Goal: Task Accomplishment & Management: Use online tool/utility

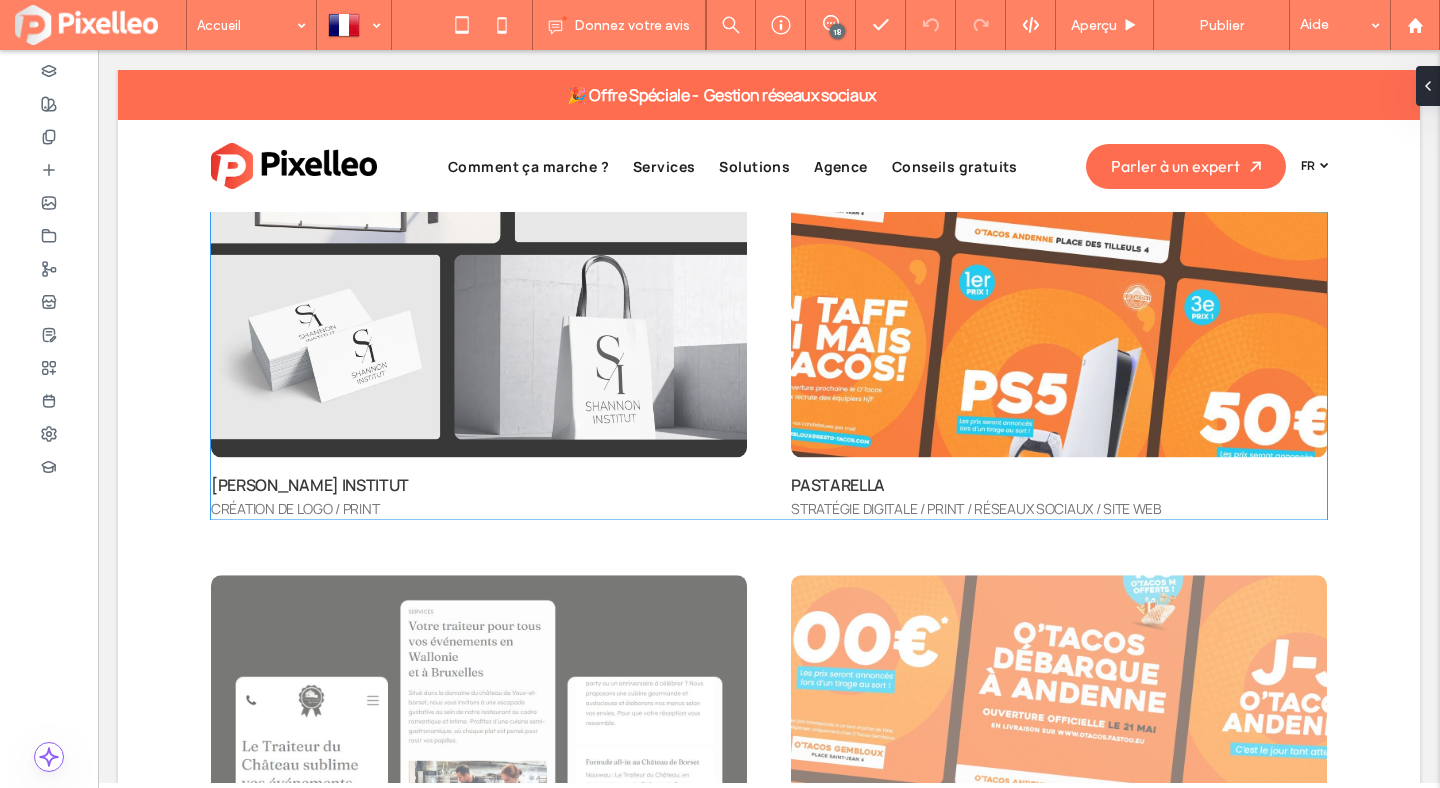
scroll to position [5860, 0]
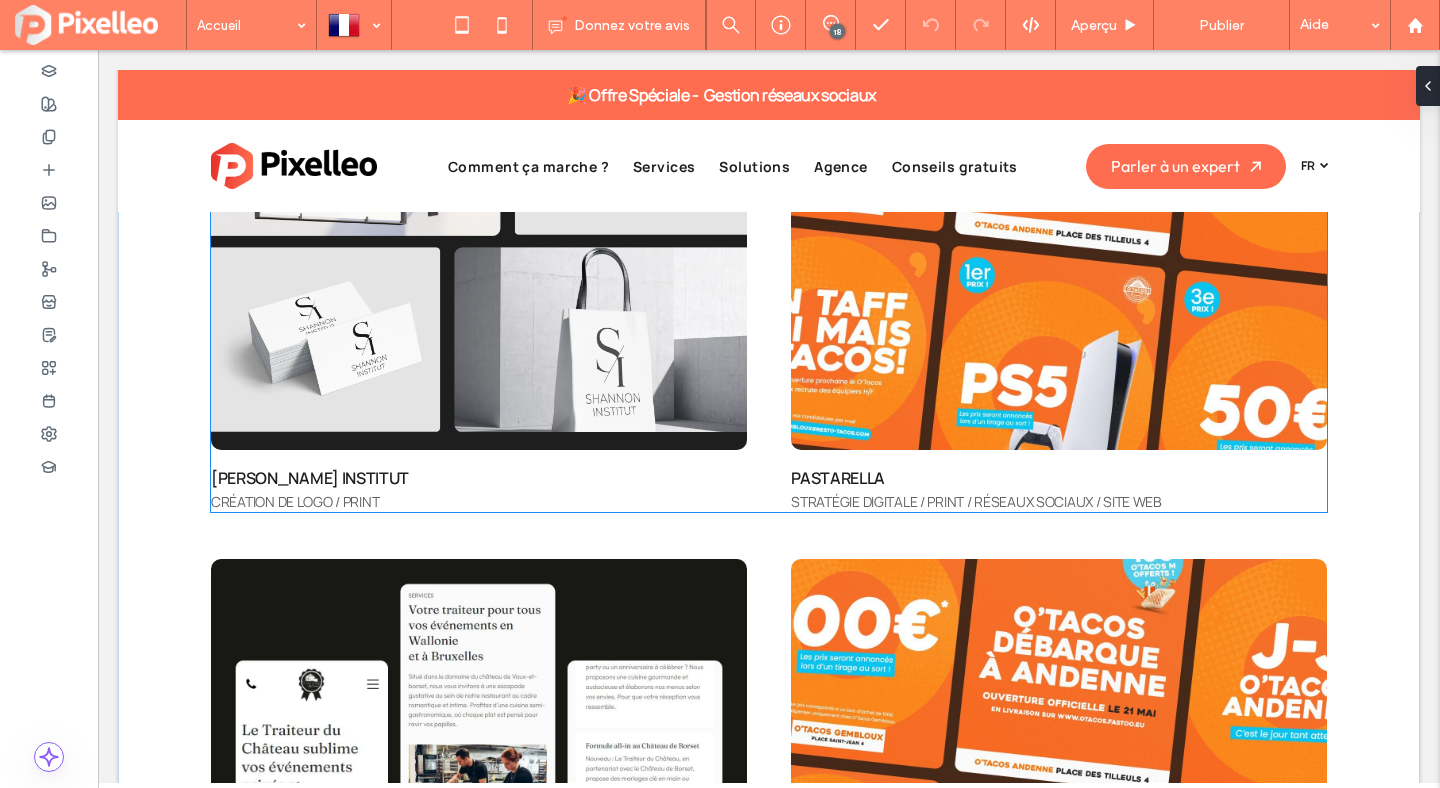
click at [915, 336] on img at bounding box center [1059, 235] width 536 height 429
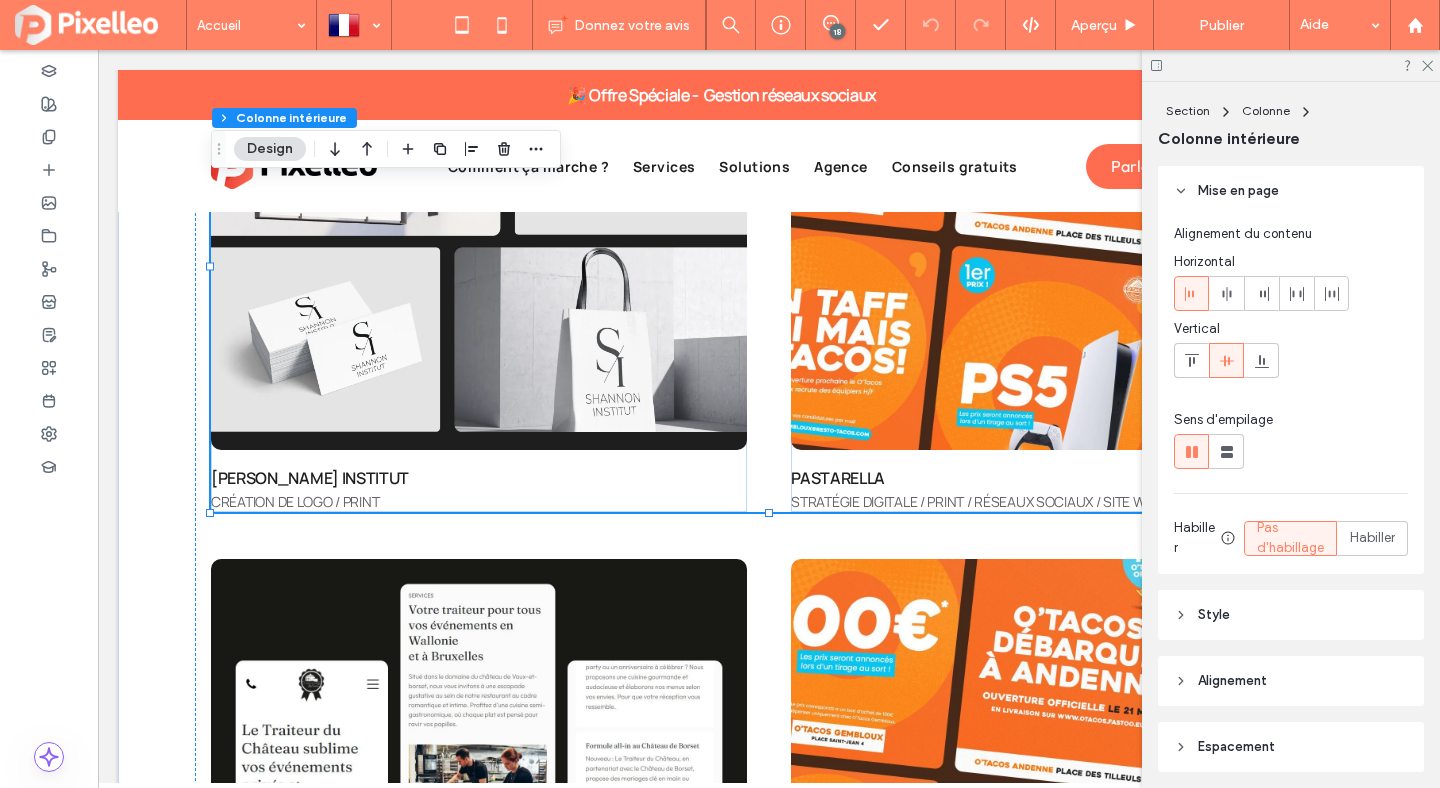
click at [915, 336] on img at bounding box center [1059, 235] width 536 height 429
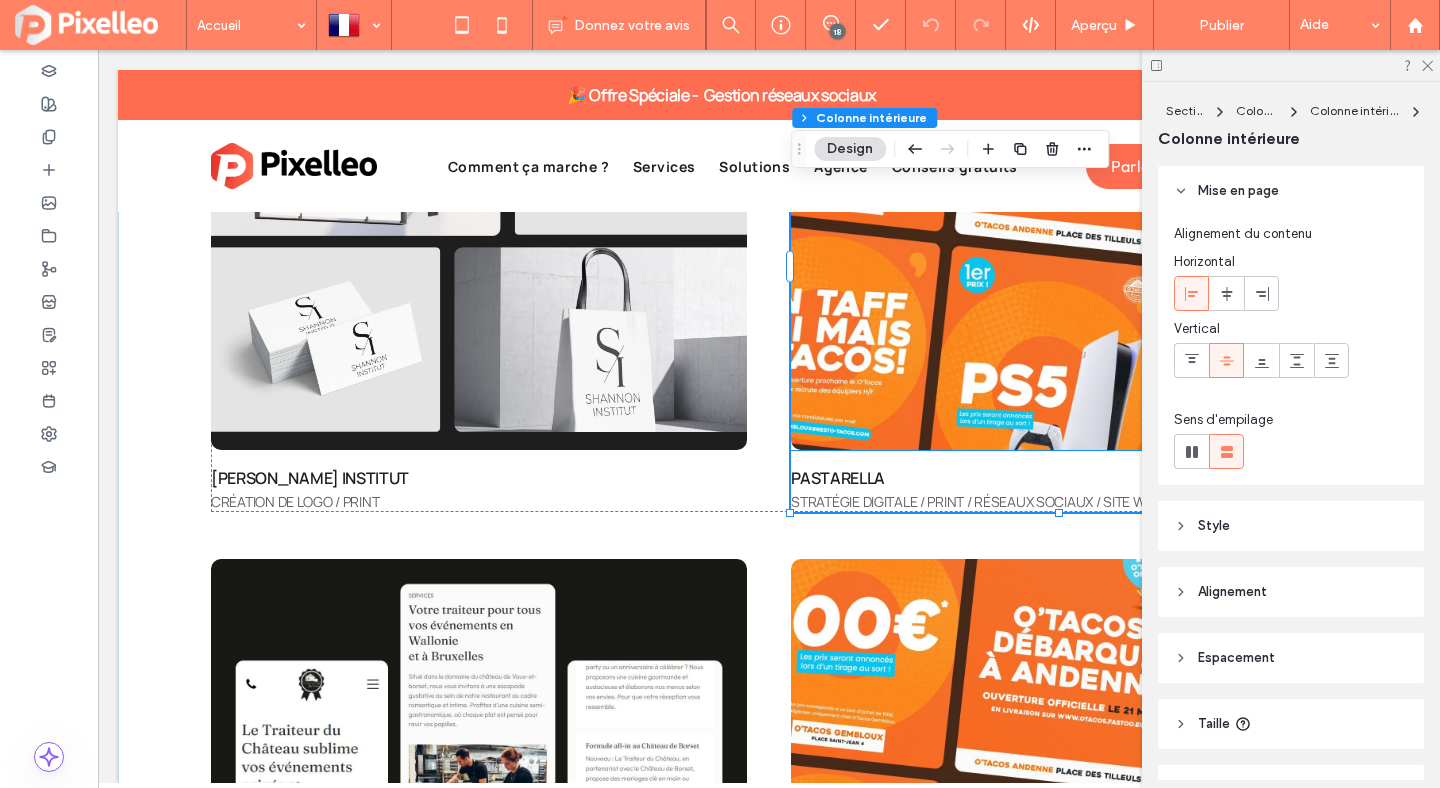
click at [863, 258] on img at bounding box center [1059, 235] width 536 height 429
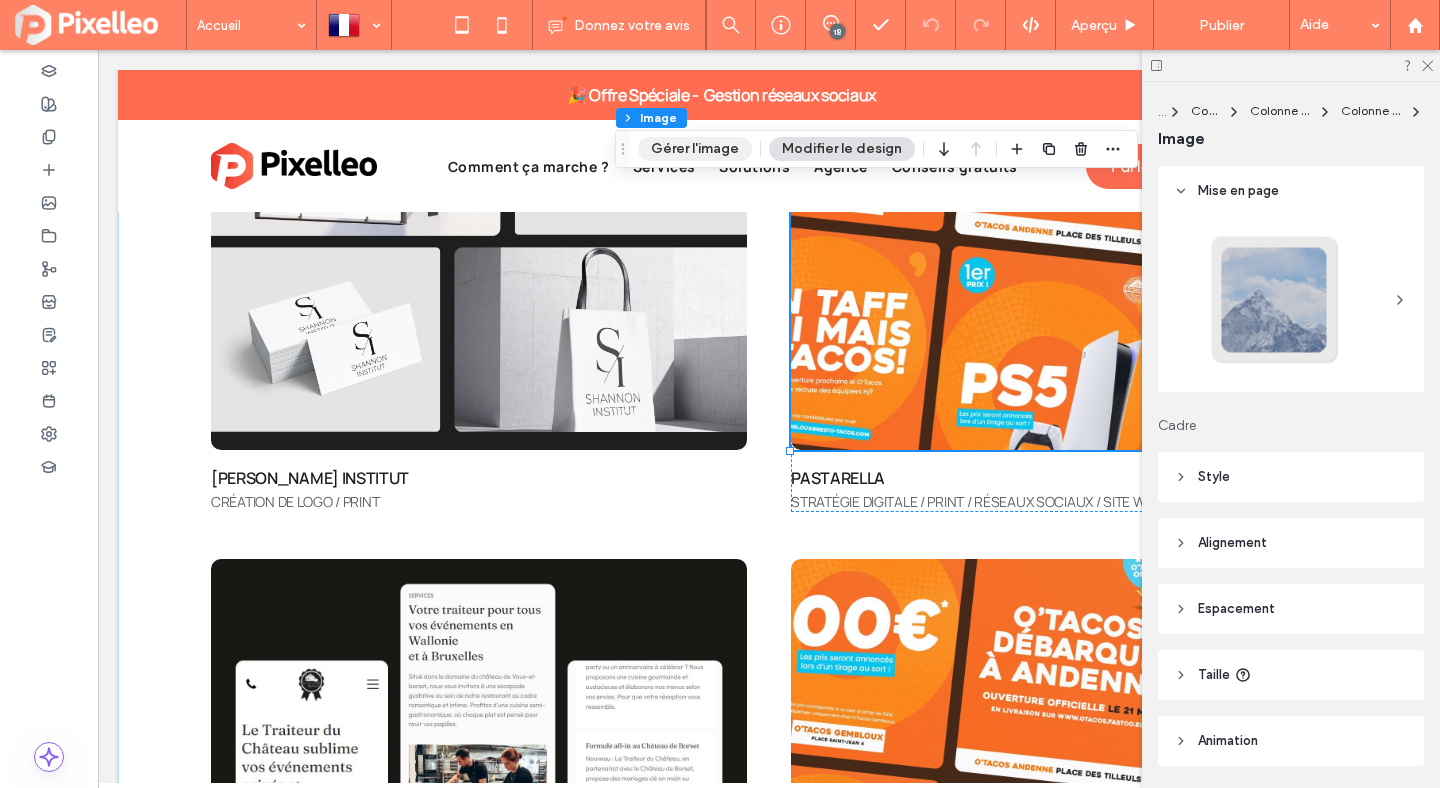
click at [728, 146] on button "Gérer l'image" at bounding box center [695, 149] width 114 height 24
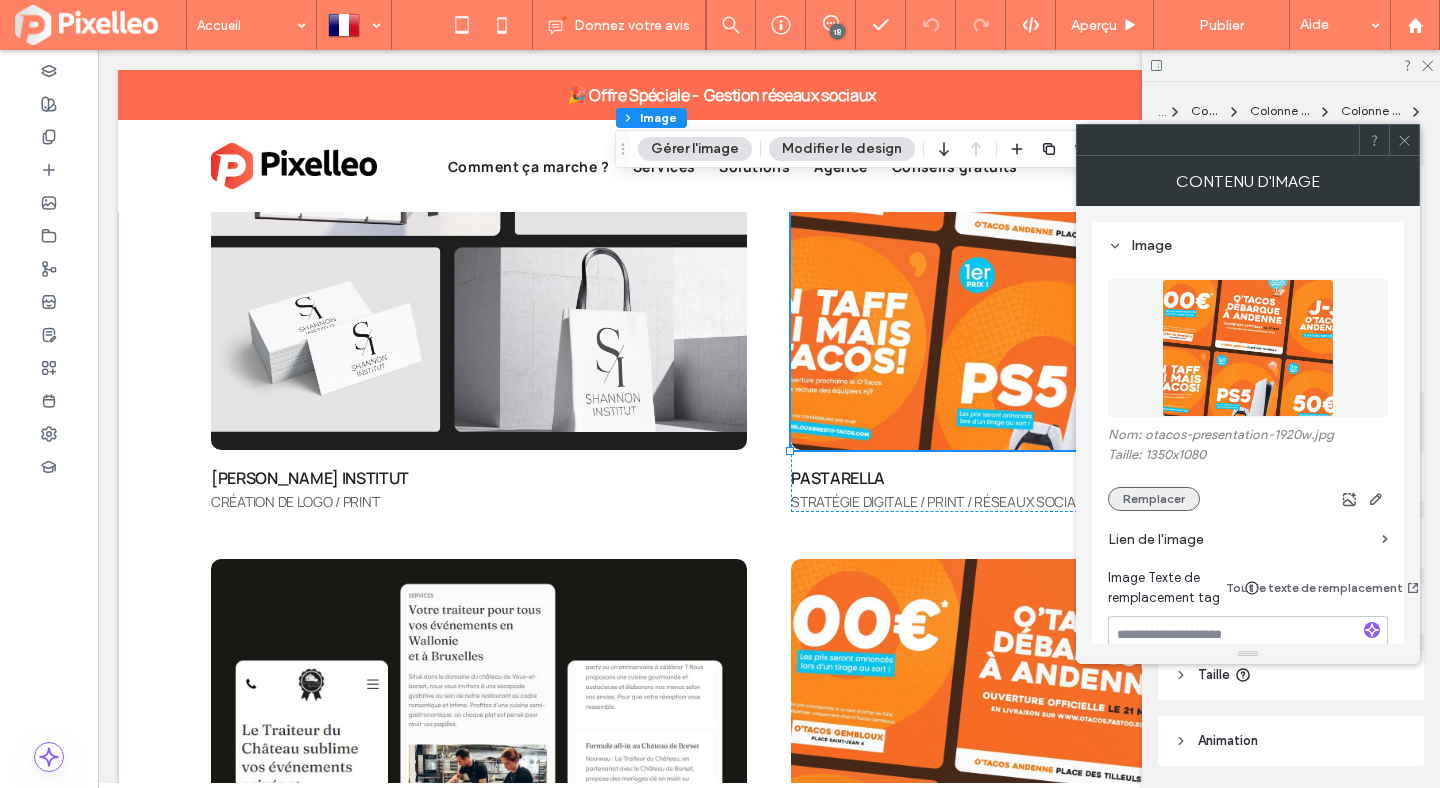
click at [1165, 491] on button "Remplacer" at bounding box center [1154, 499] width 92 height 24
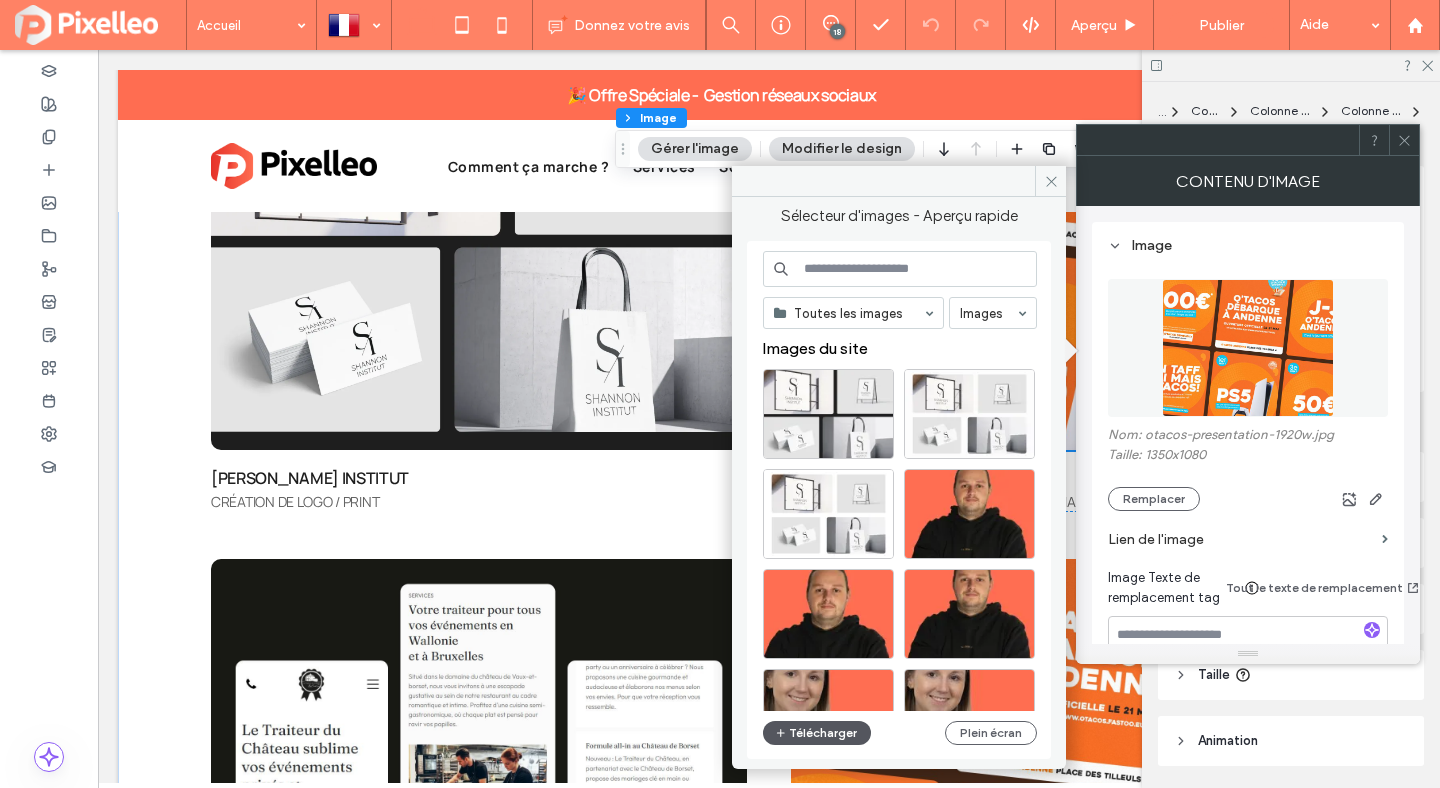
click at [814, 730] on button "Télécharger" at bounding box center [817, 733] width 108 height 24
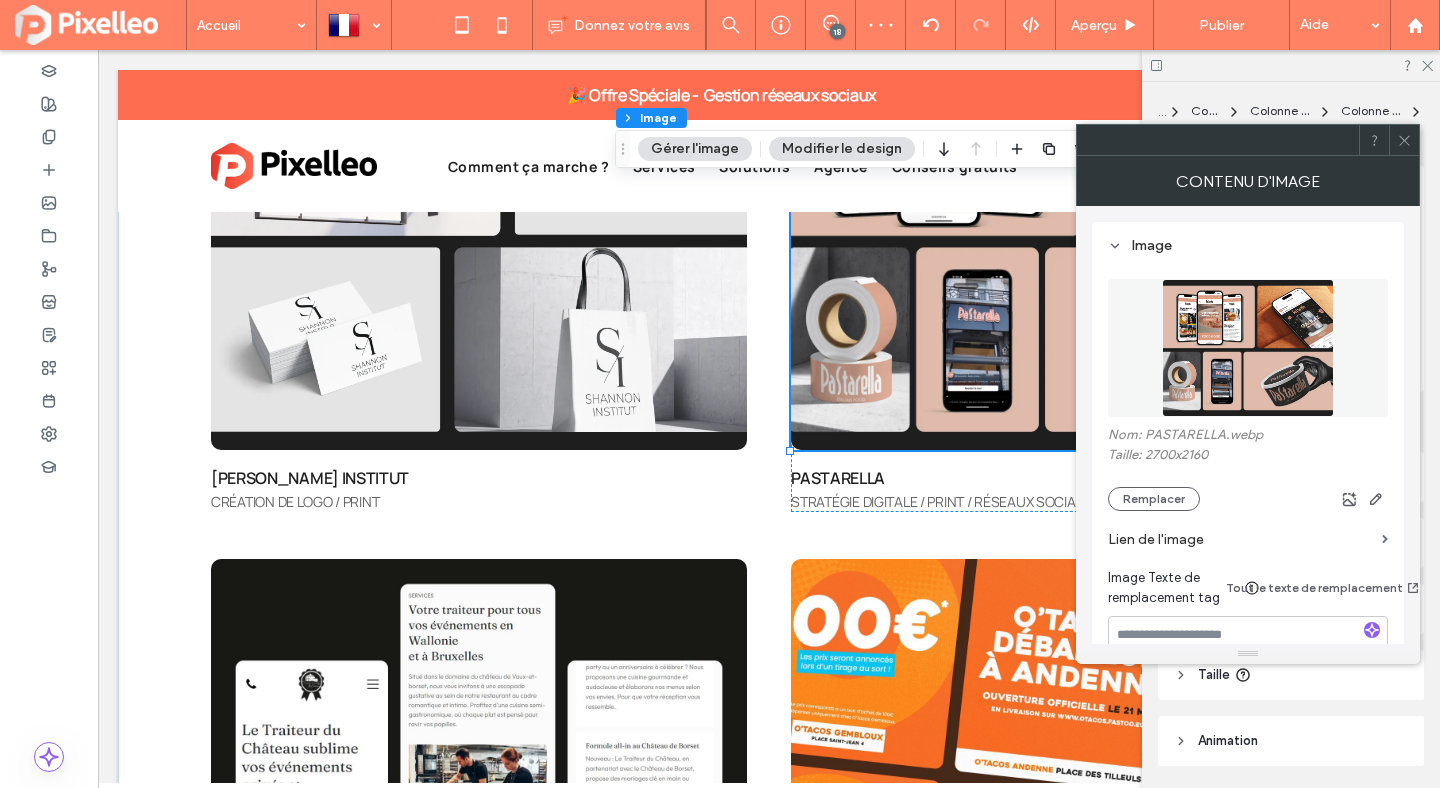
click at [1408, 133] on icon at bounding box center [1404, 140] width 15 height 15
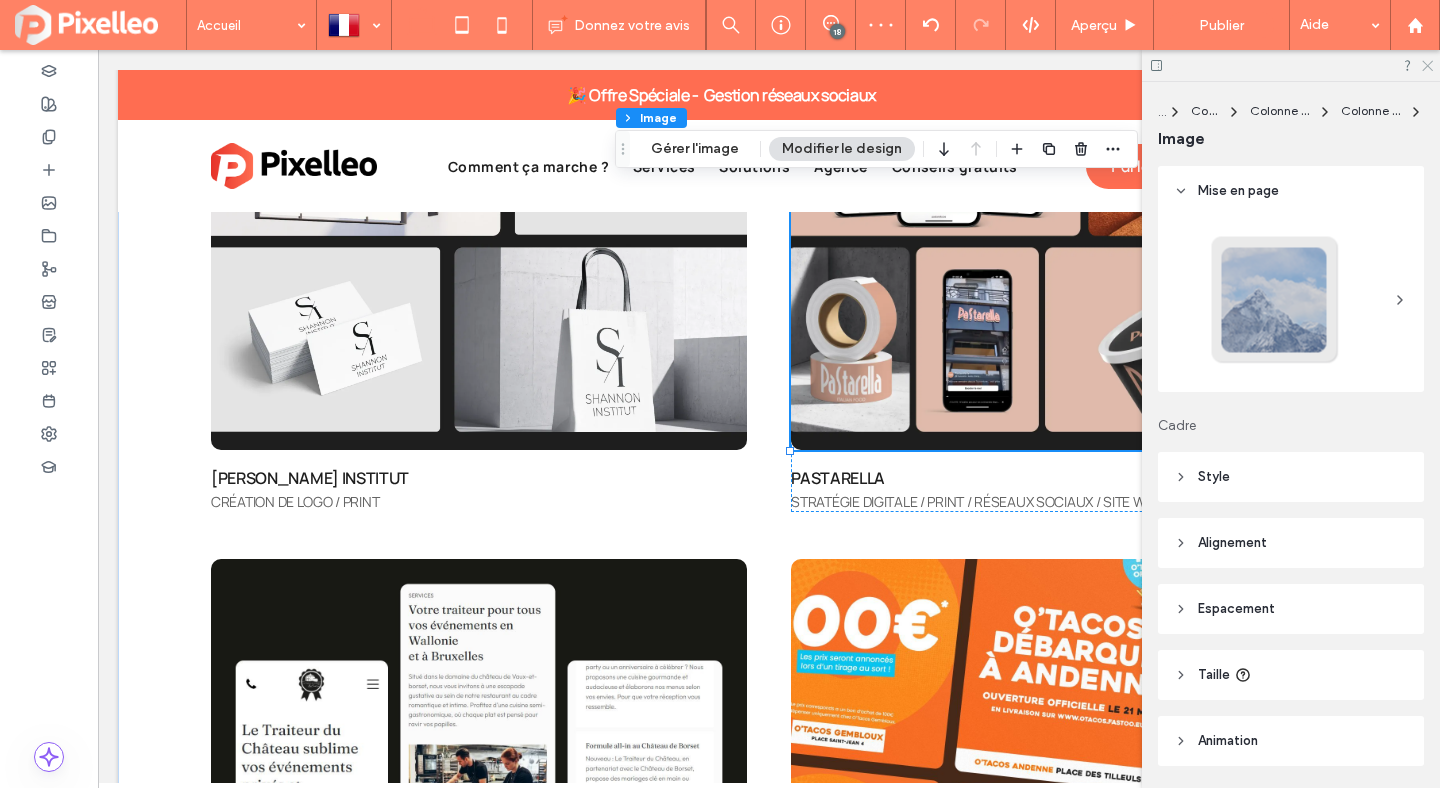
click at [1425, 59] on icon at bounding box center [1426, 64] width 13 height 13
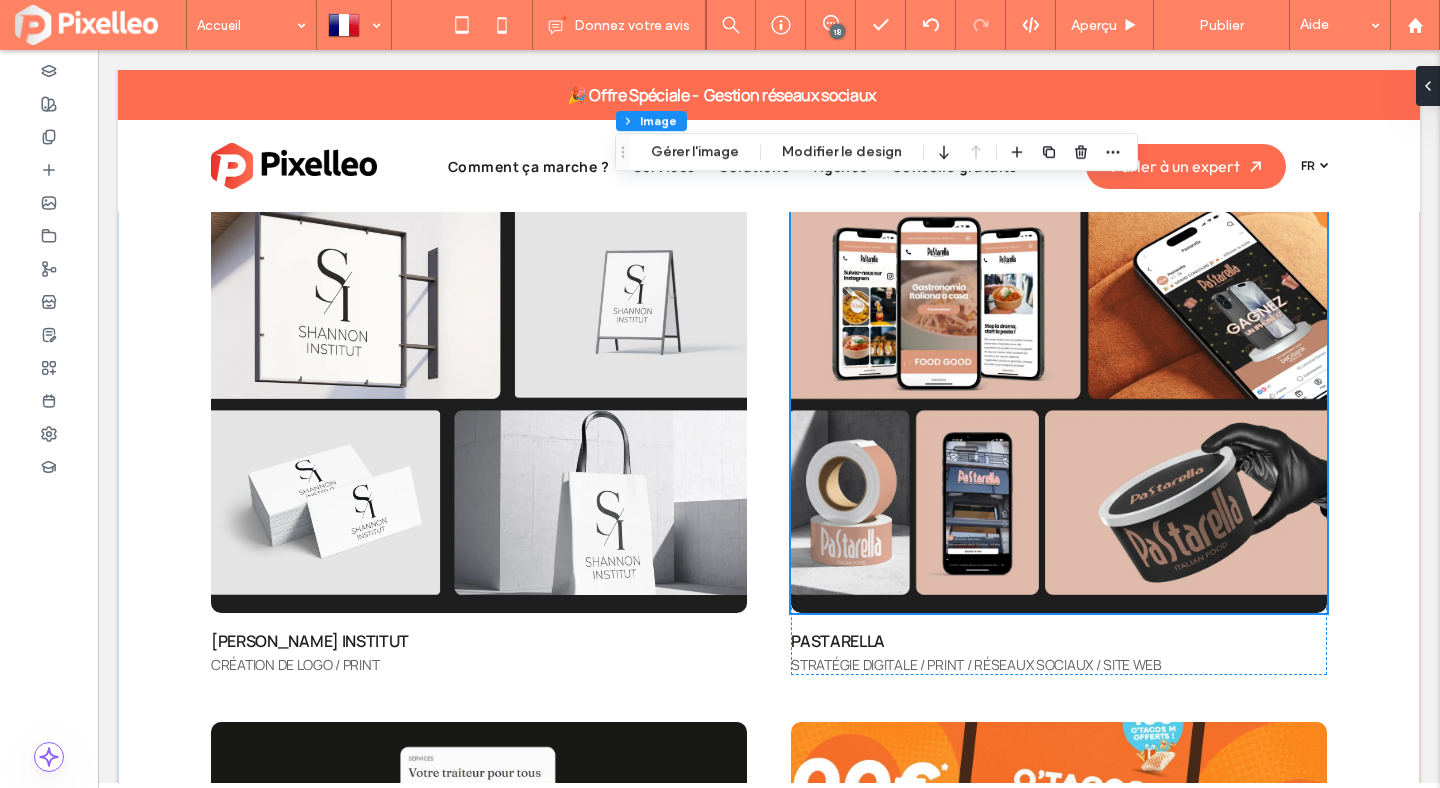
scroll to position [5644, 0]
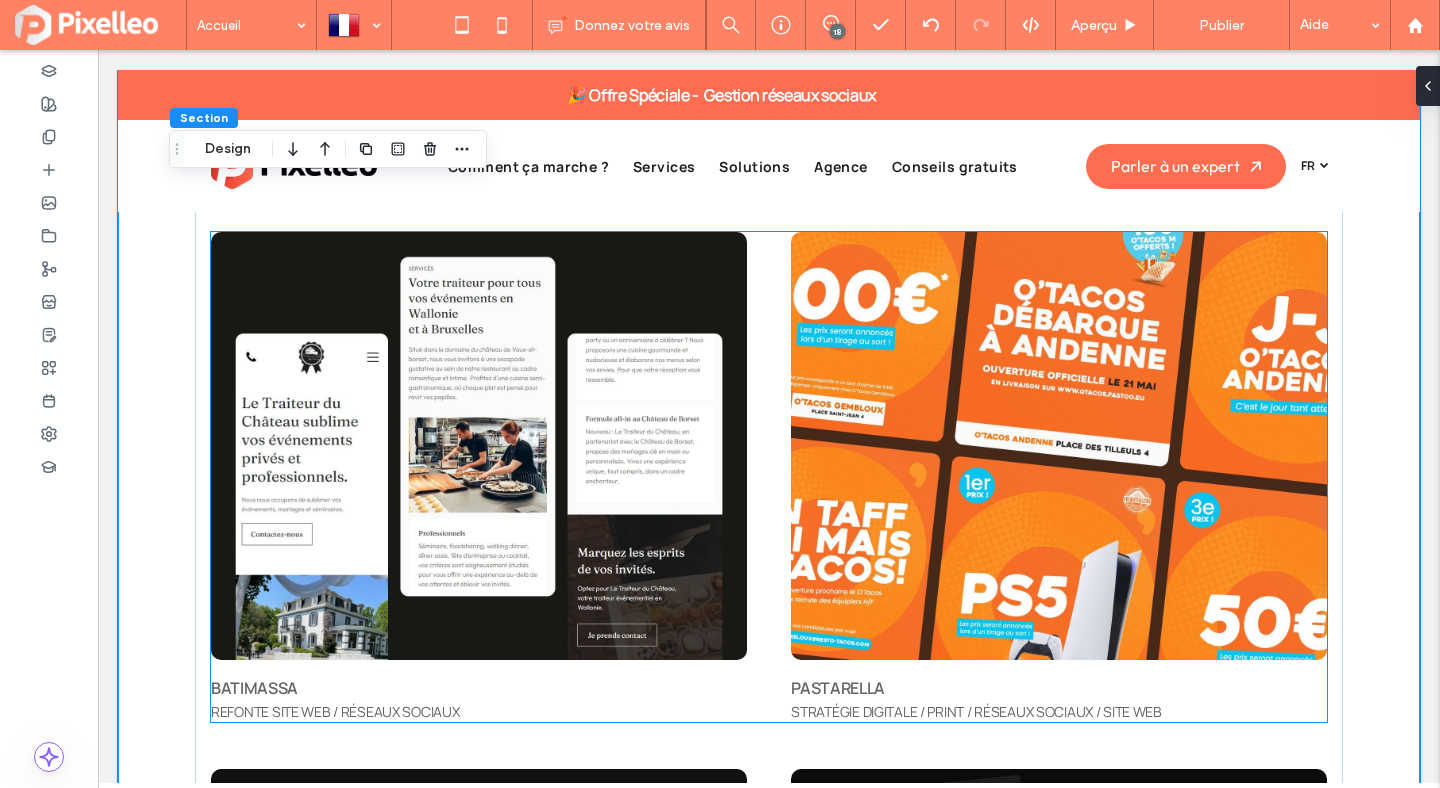
scroll to position [6320, 0]
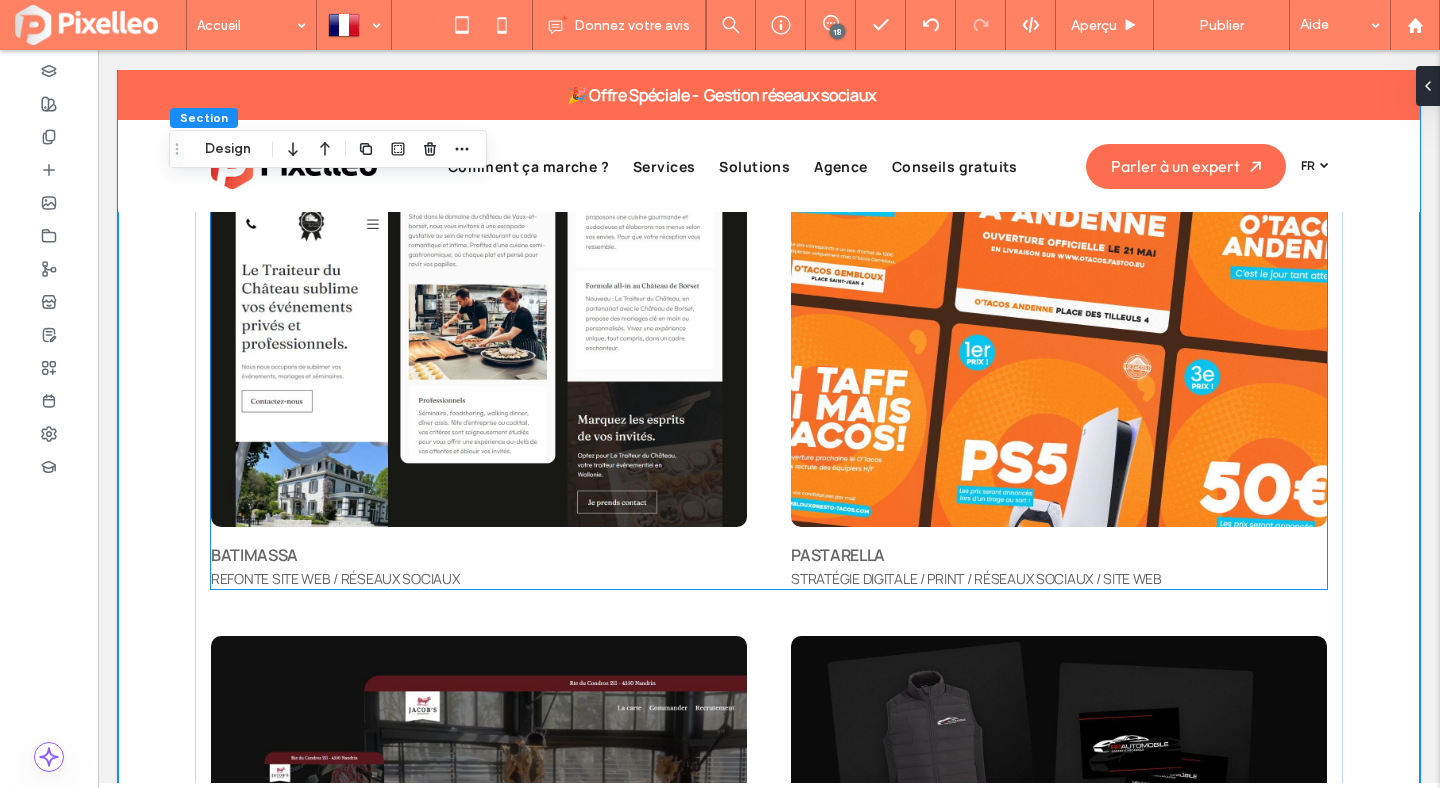
click at [839, 555] on span "PASTARELLA" at bounding box center [838, 555] width 94 height 22
click at [839, 555] on div "PASTARELLA" at bounding box center [1059, 555] width 536 height 24
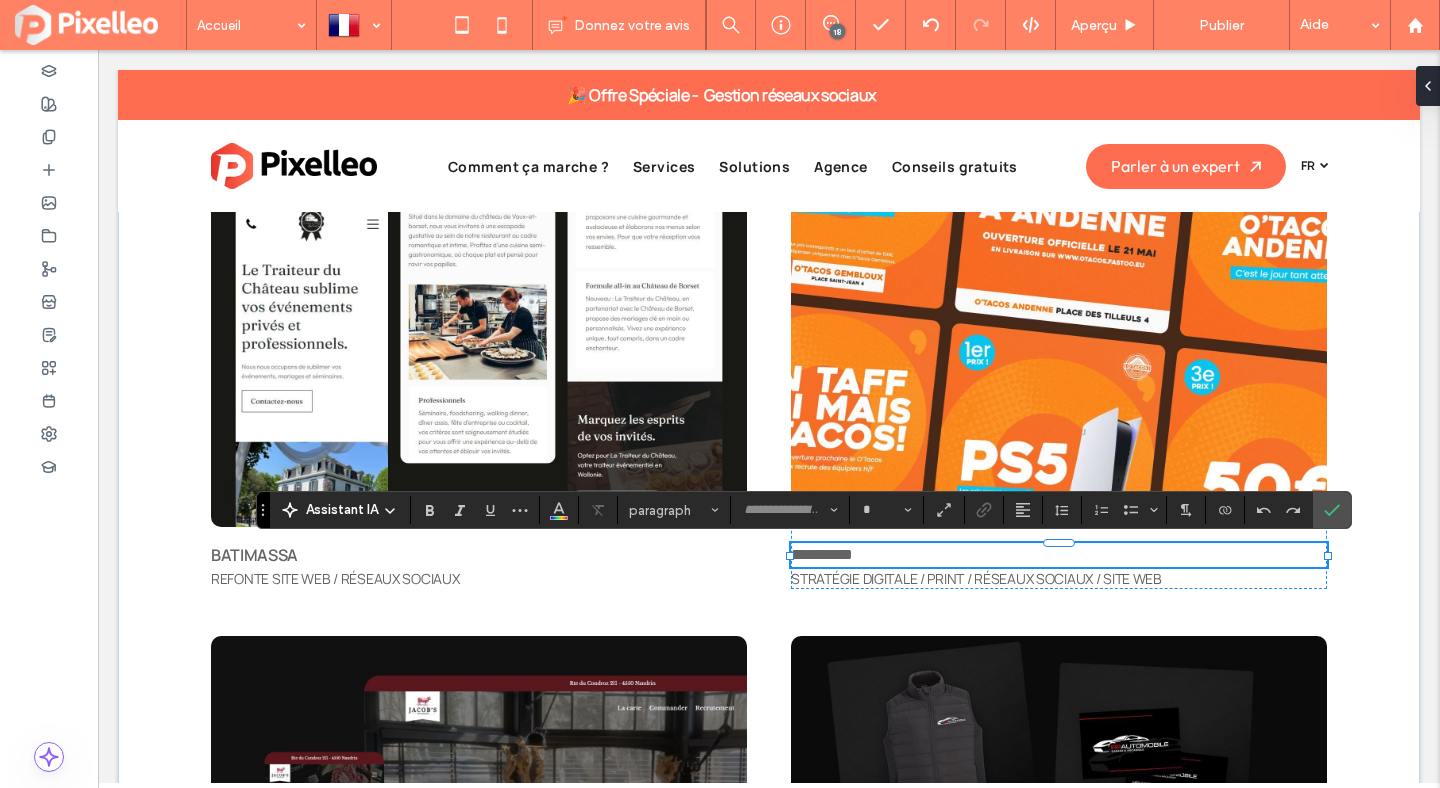
type input "**********"
type input "**"
click at [1333, 503] on icon "Confirmer" at bounding box center [1332, 510] width 16 height 16
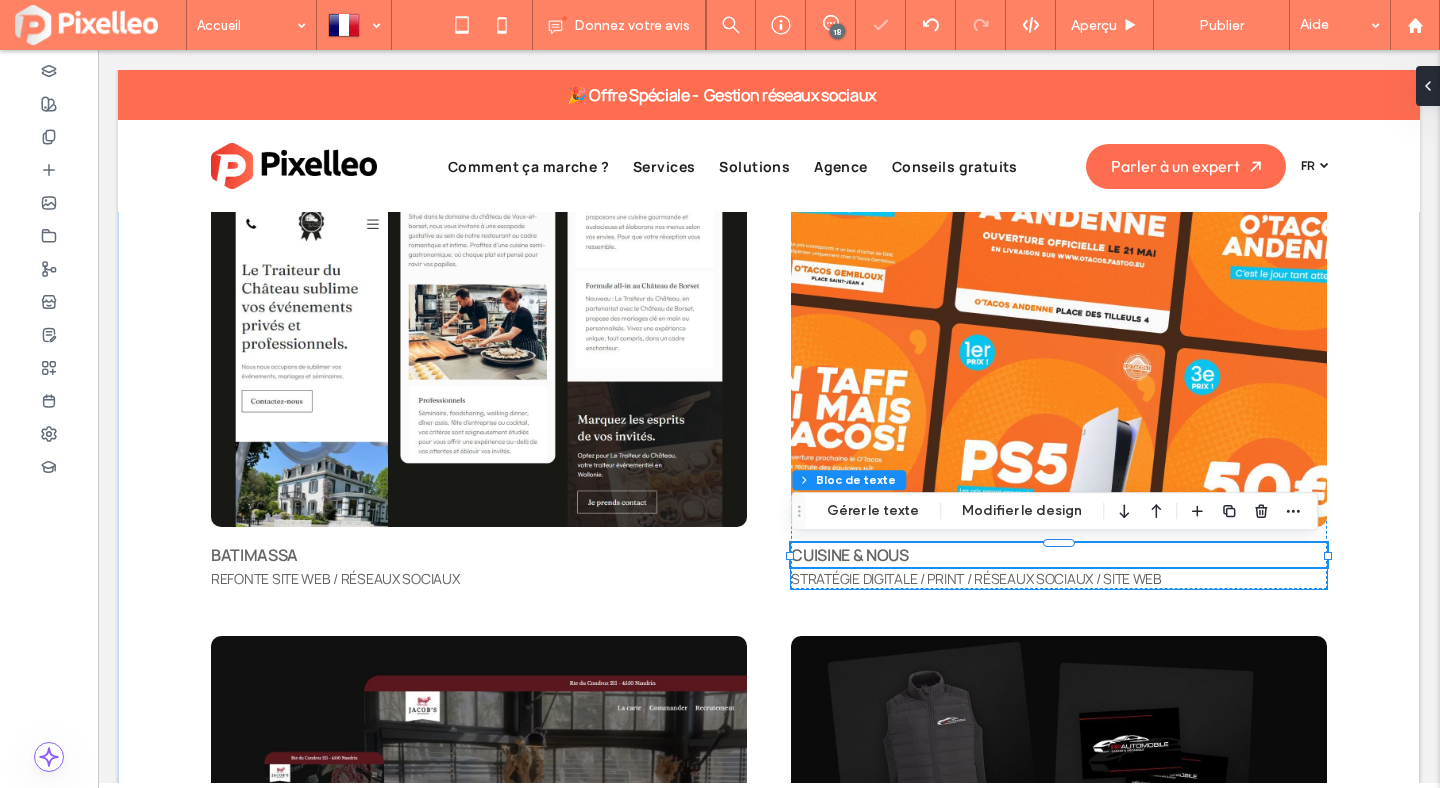
click at [891, 584] on span "STRATÉGIE DIGITALE / PRINT / RÉSEAUX SOCIAUX / SITE WEB" at bounding box center [976, 578] width 371 height 19
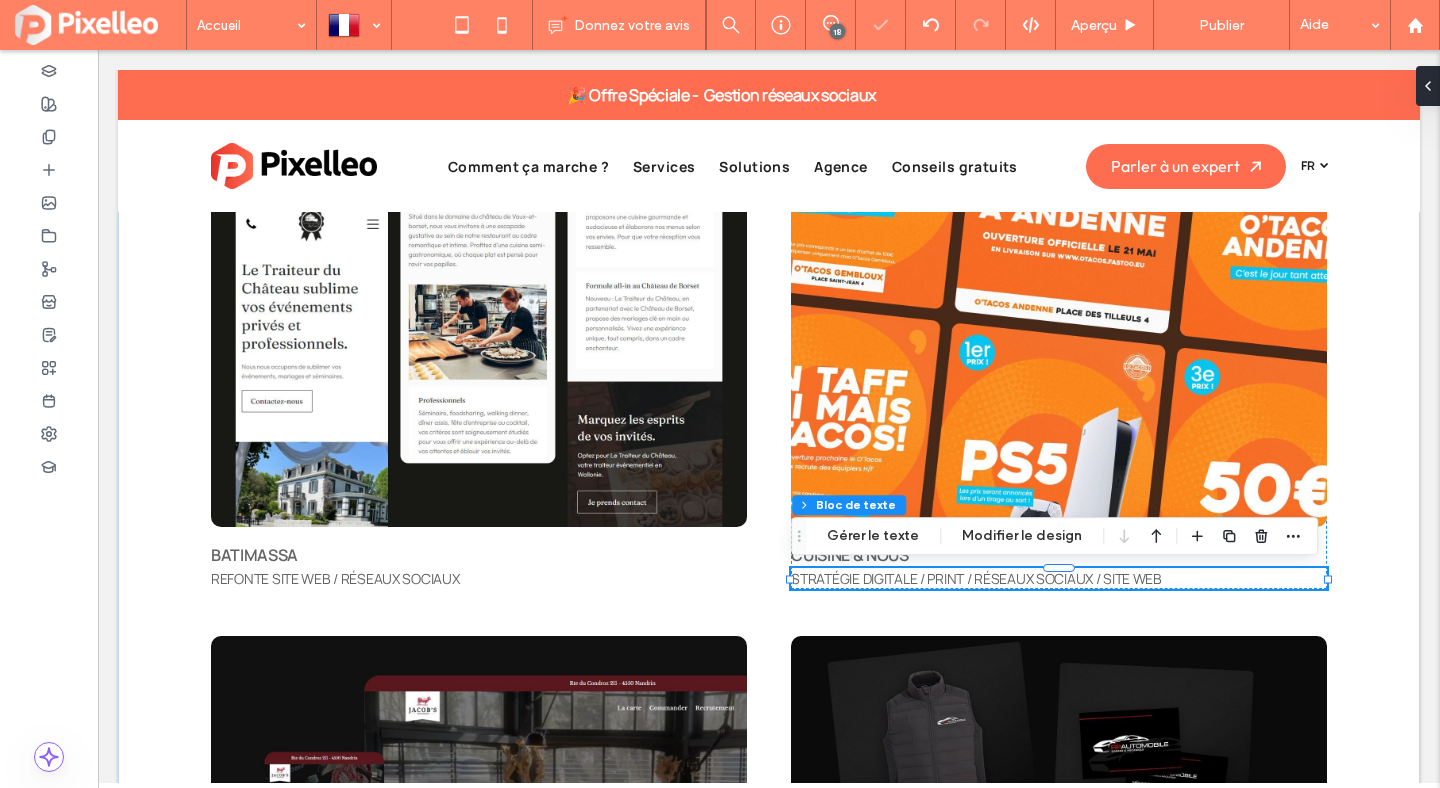
click at [891, 584] on span "STRATÉGIE DIGITALE / PRINT / RÉSEAUX SOCIAUX / SITE WEB" at bounding box center [976, 578] width 371 height 19
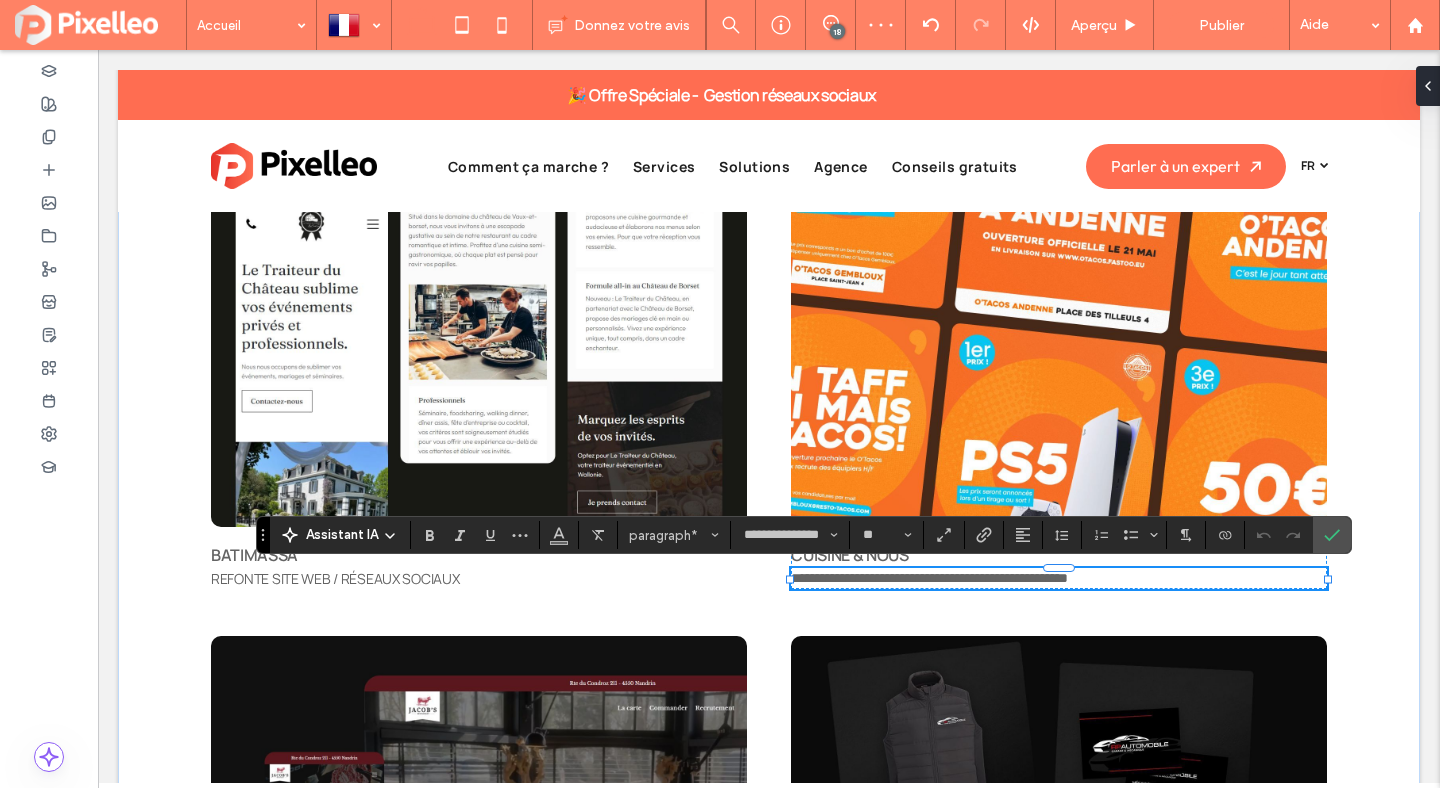
click at [916, 579] on span "**********" at bounding box center [929, 578] width 277 height 14
drag, startPoint x: 916, startPoint y: 579, endPoint x: 794, endPoint y: 575, distance: 122.1
click at [794, 575] on span "**********" at bounding box center [929, 578] width 277 height 14
click at [1026, 578] on span "**********" at bounding box center [924, 578] width 267 height 14
drag, startPoint x: 956, startPoint y: 577, endPoint x: 921, endPoint y: 580, distance: 35.1
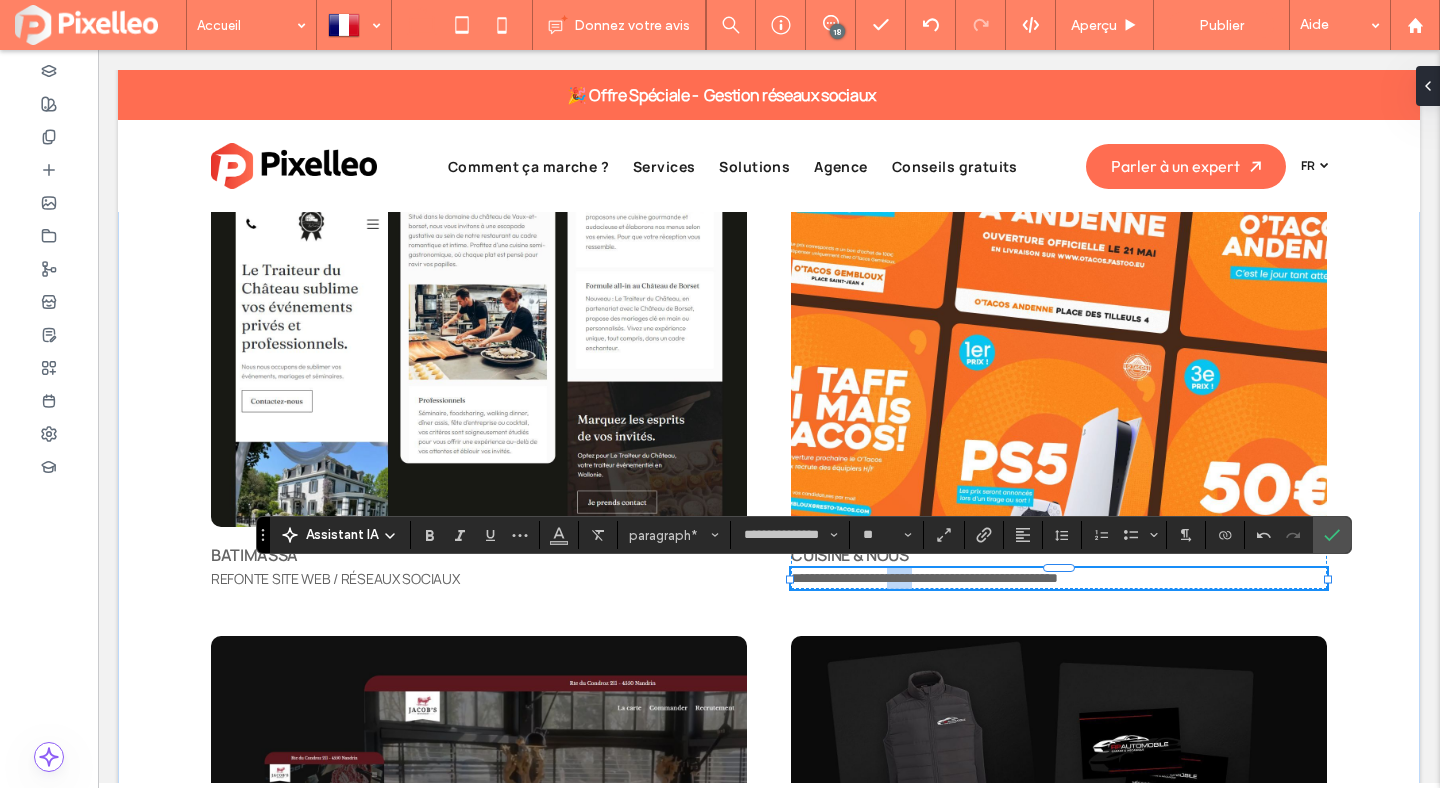
click at [921, 580] on span "**********" at bounding box center [924, 578] width 267 height 14
click at [1333, 532] on icon "Confirmer" at bounding box center [1332, 535] width 16 height 16
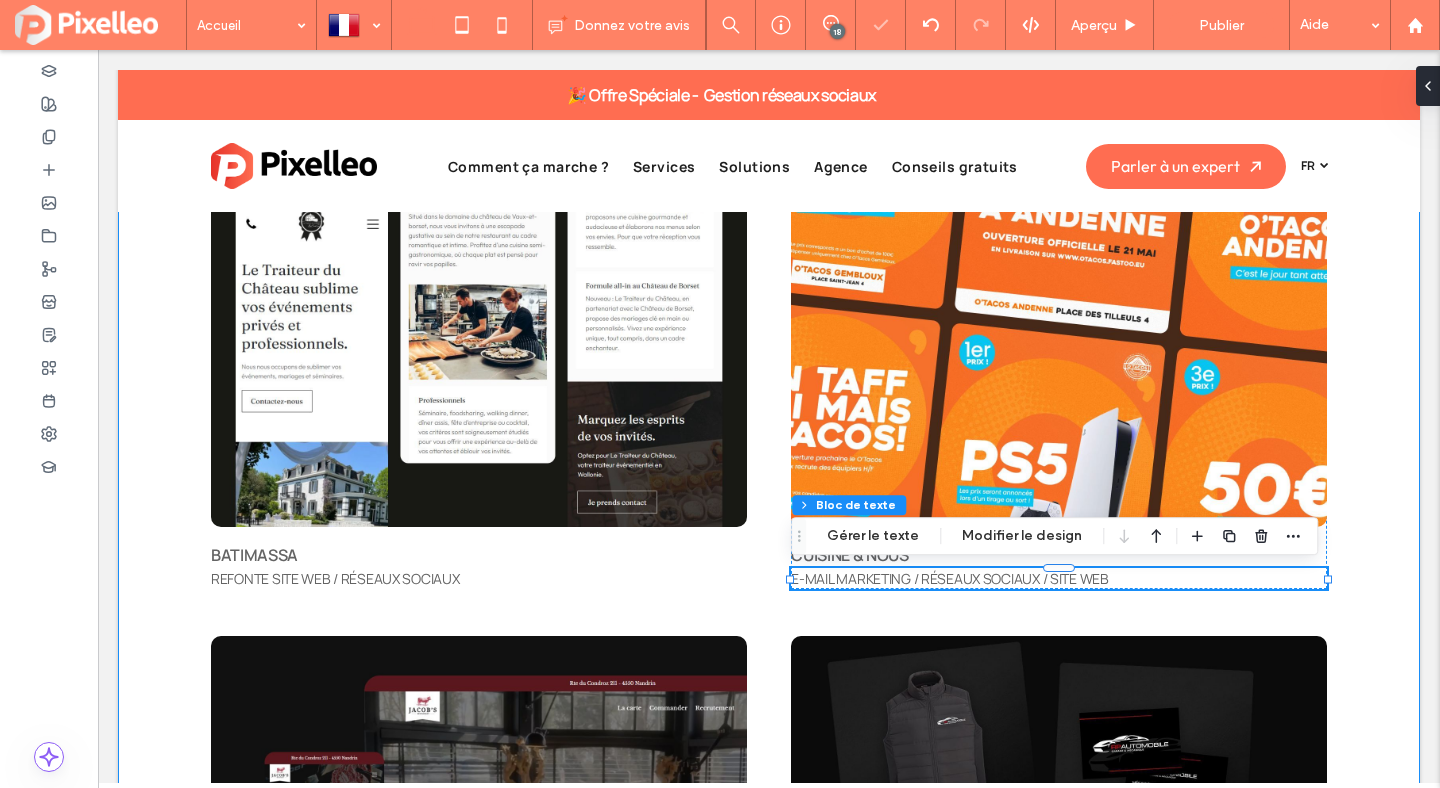
click at [1396, 432] on div "PORTFOLIO Quelques réalisations [PERSON_NAME][GEOGRAPHIC_DATA] CRÉATION DE LOGO…" at bounding box center [769, 794] width 1302 height 2857
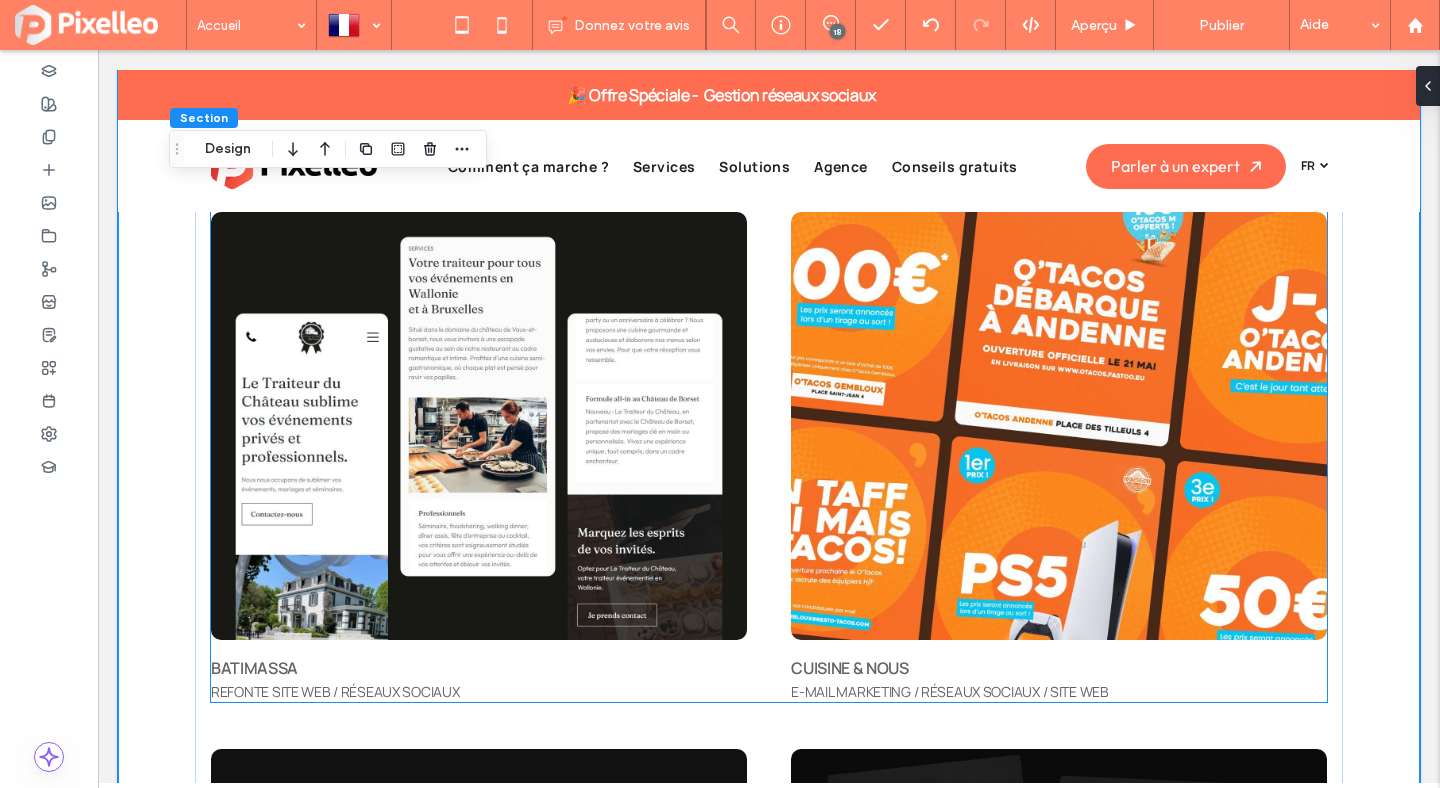
scroll to position [6572, 0]
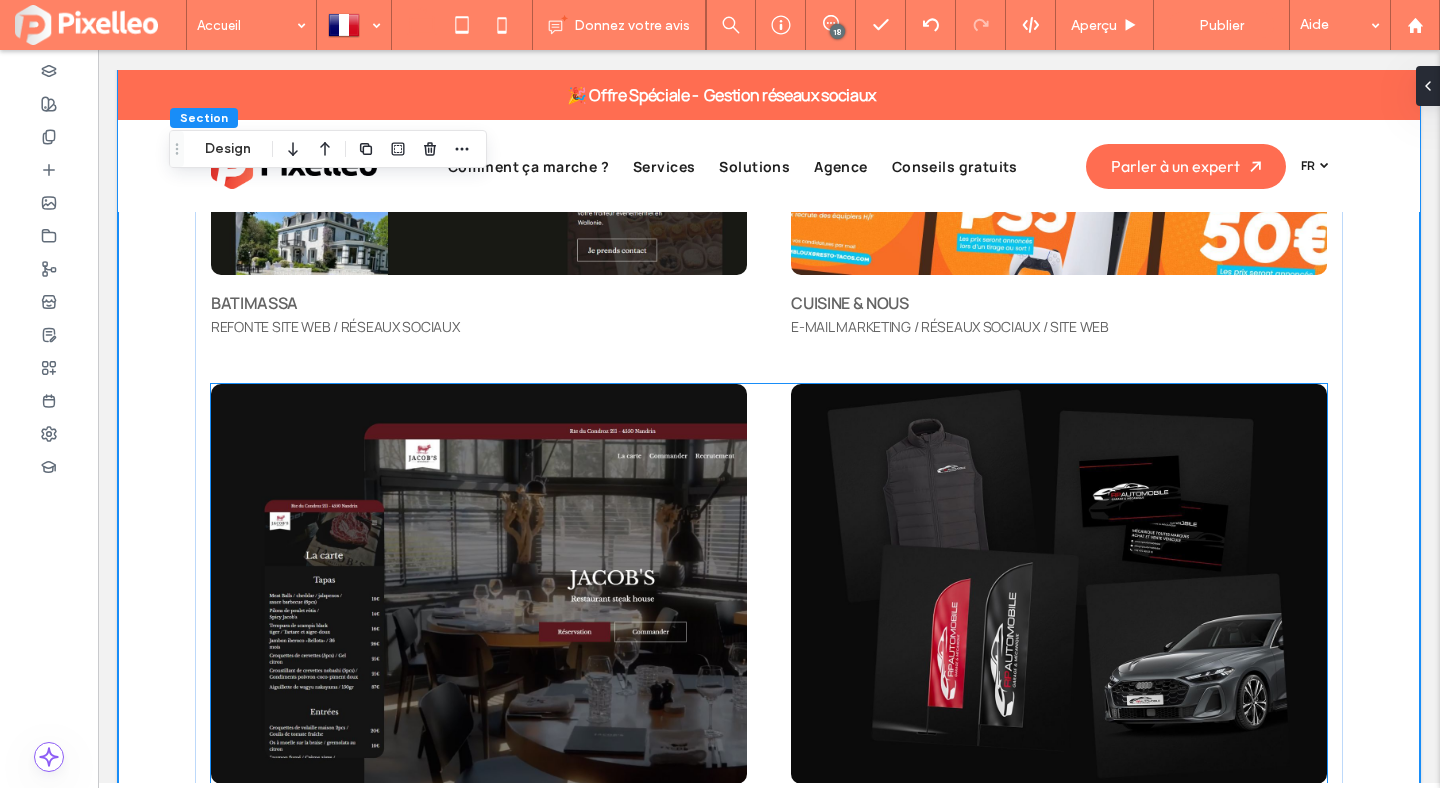
click at [761, 404] on div "[PERSON_NAME] REFONTE SITE WEB / RÉSEAUX SOCIAUX RP AUTOMOBILE SITE WEB / BRAND…" at bounding box center [769, 615] width 1116 height 462
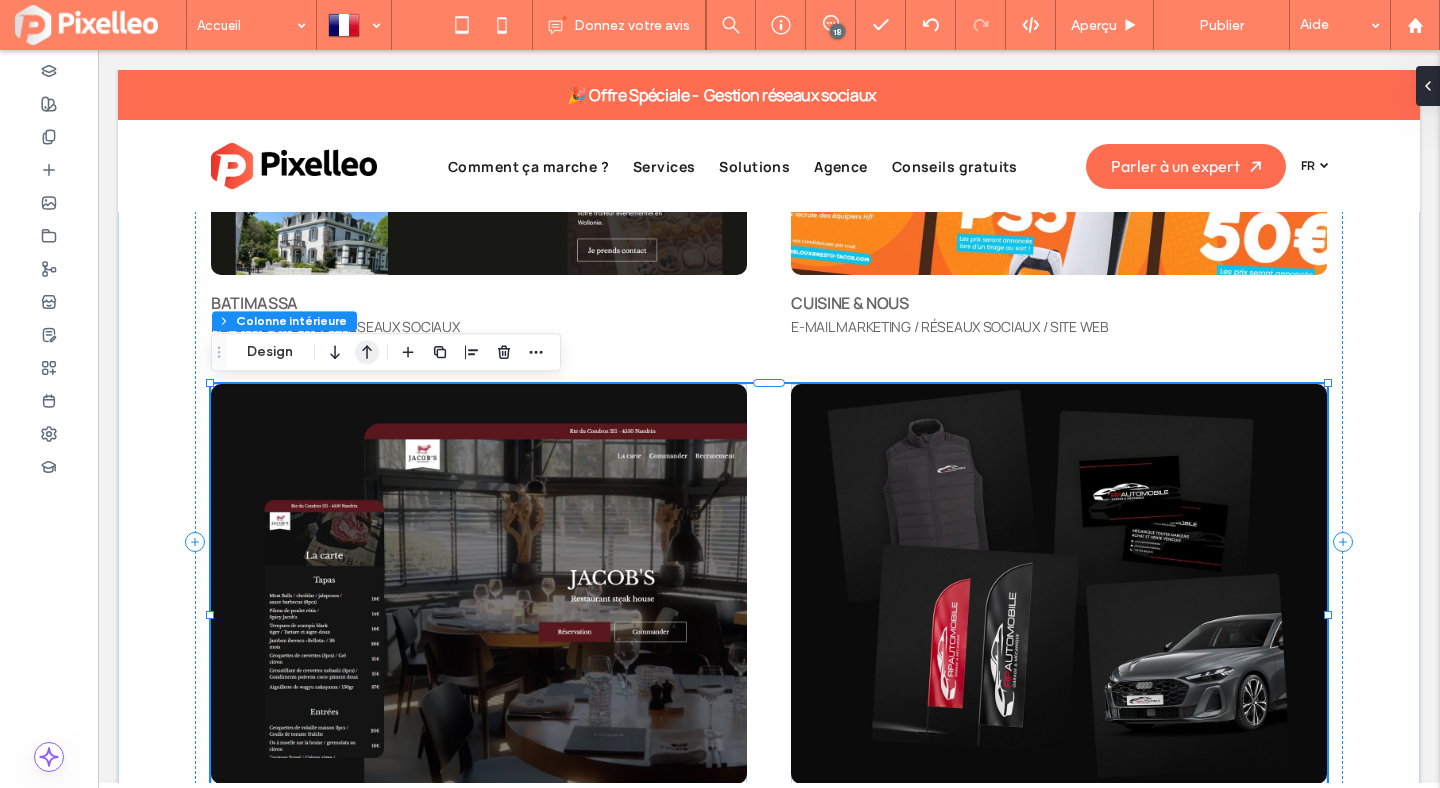
click at [367, 347] on use "button" at bounding box center [367, 352] width 10 height 14
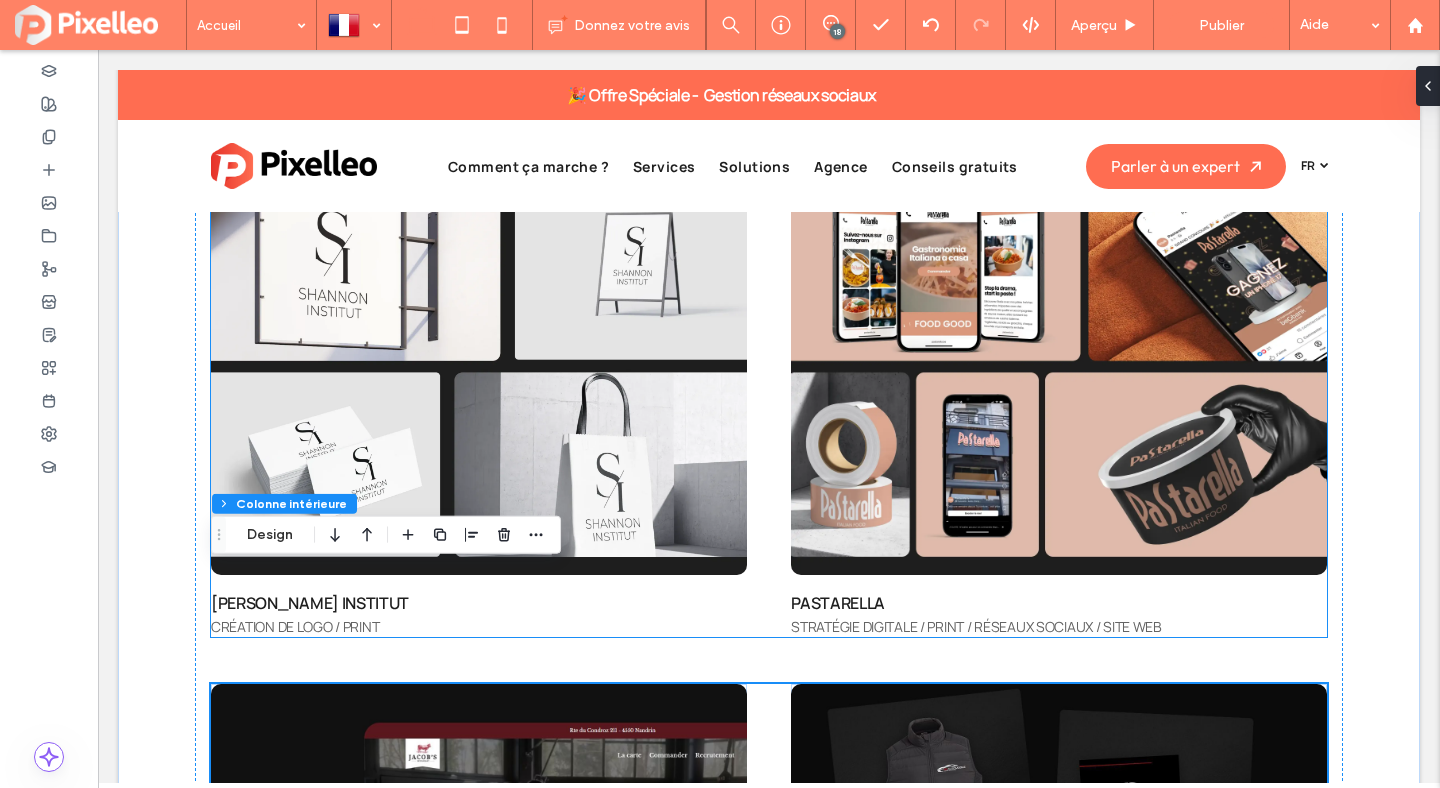
scroll to position [6212, 0]
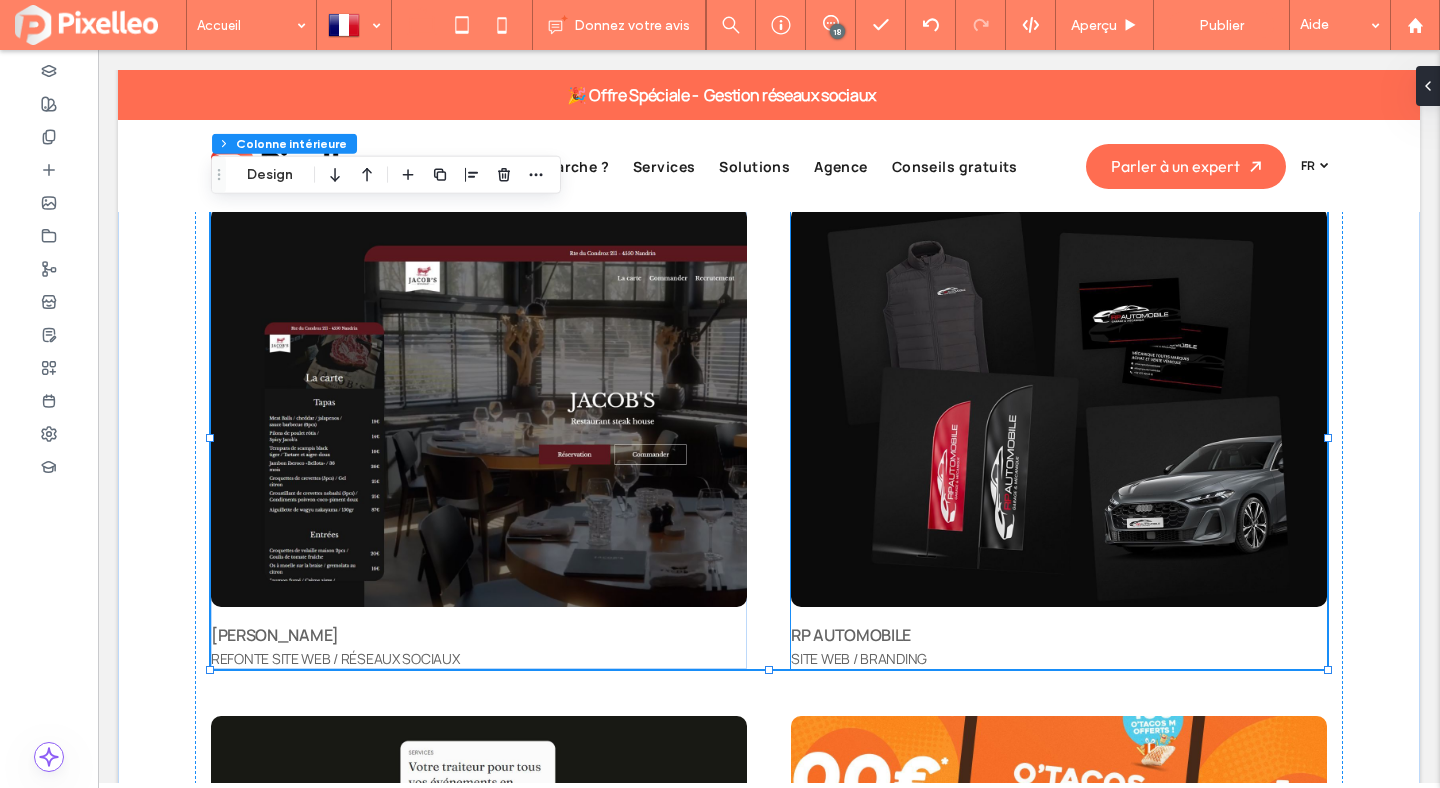
click at [857, 396] on img at bounding box center [1059, 407] width 536 height 400
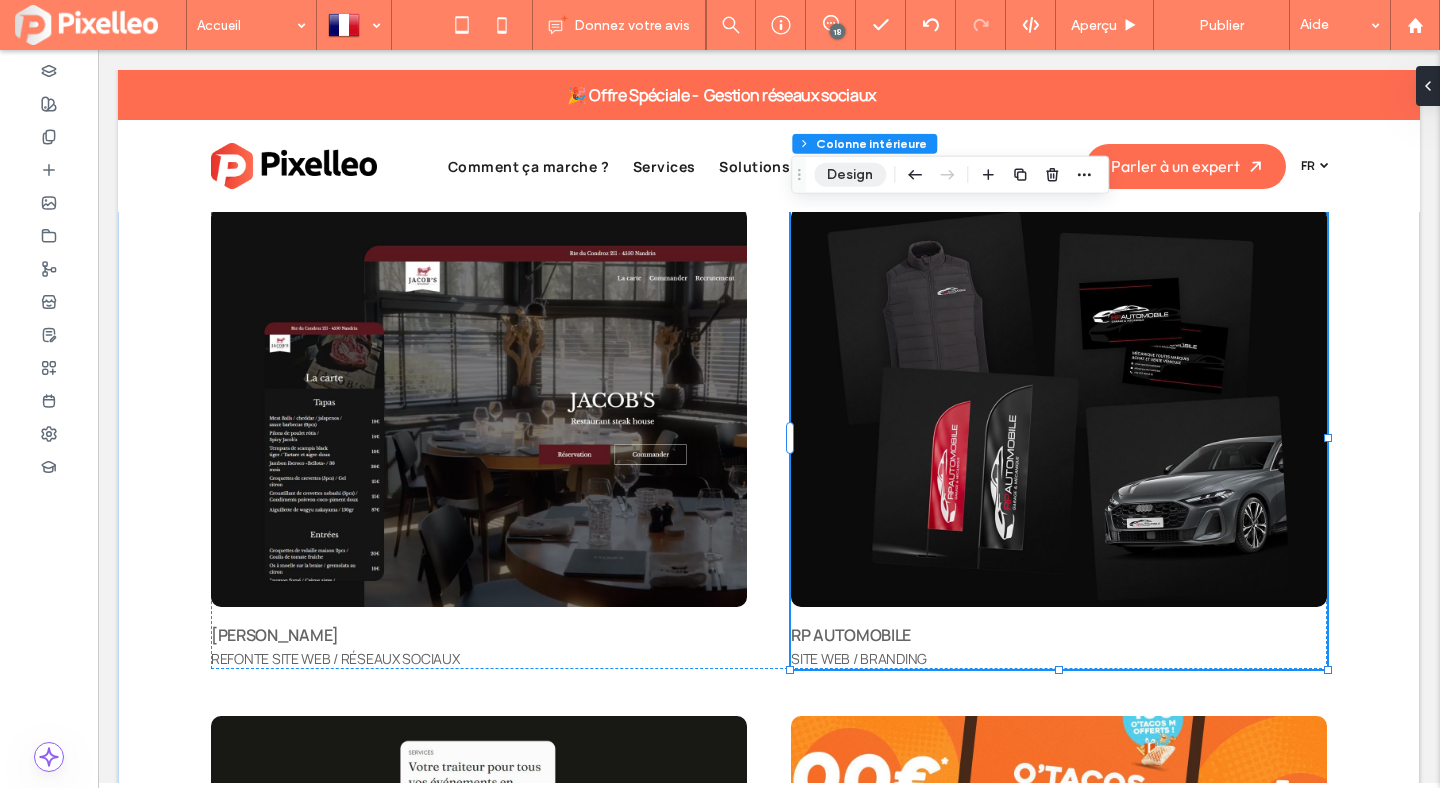
click at [825, 178] on button "Design" at bounding box center [850, 175] width 72 height 24
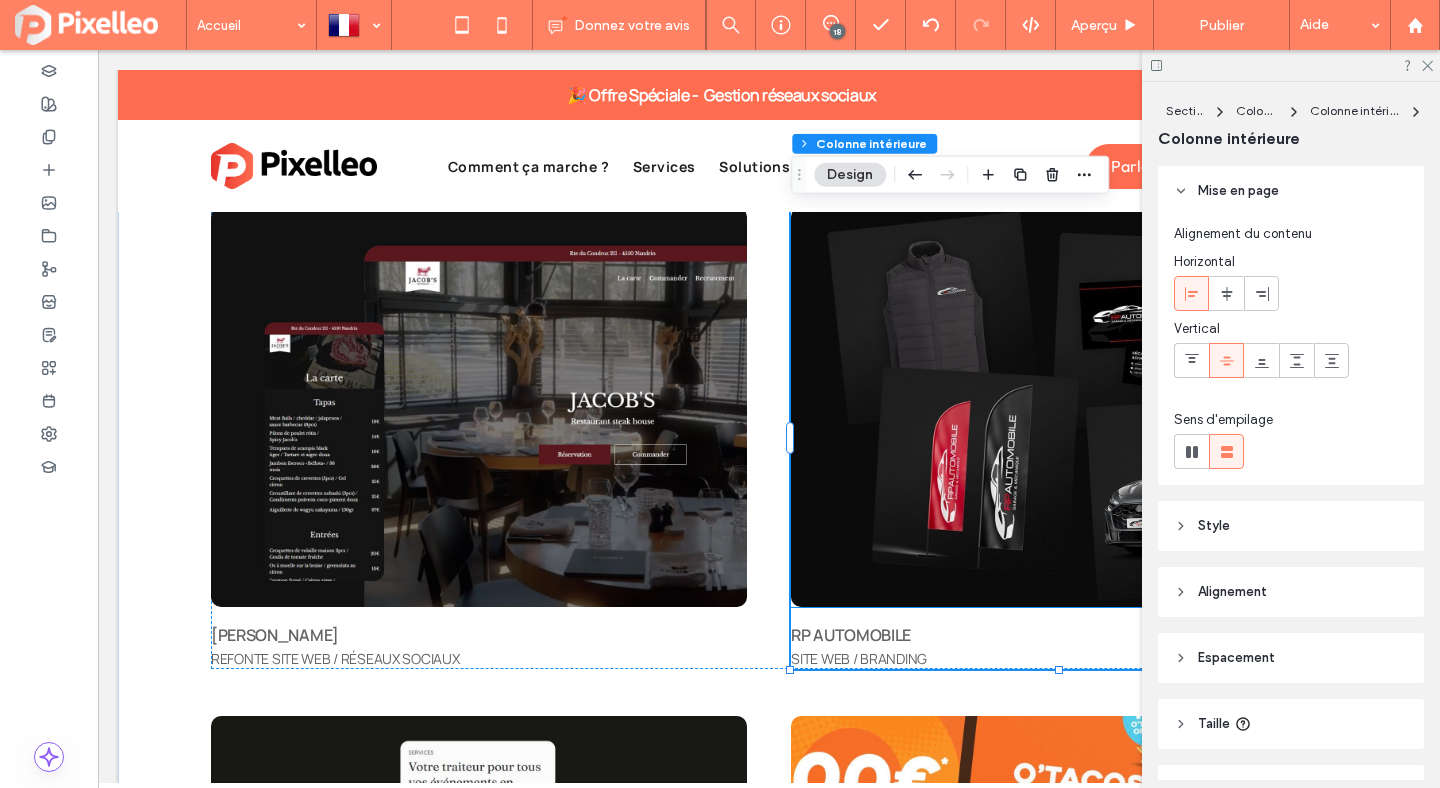
click at [878, 338] on img at bounding box center [1059, 407] width 536 height 400
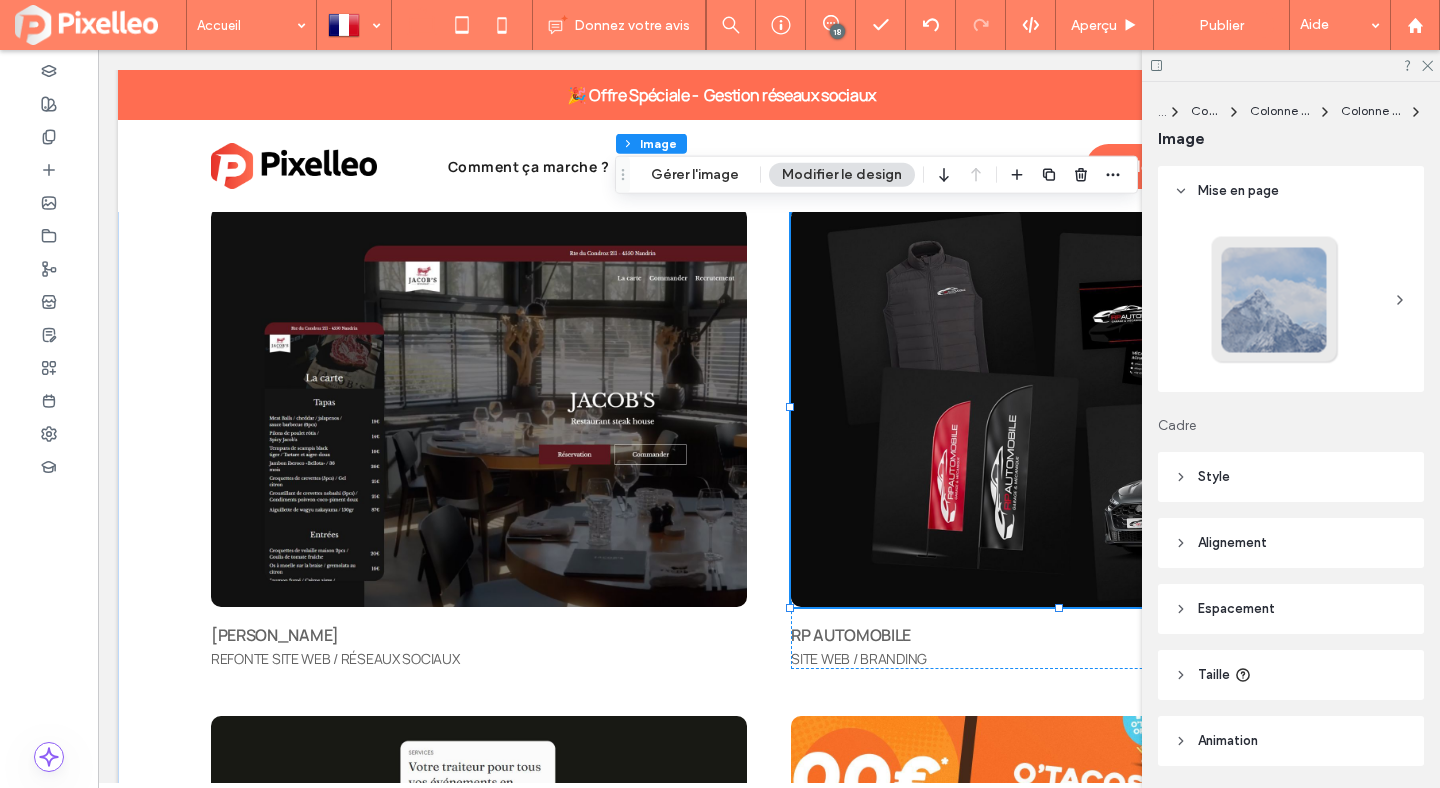
click at [878, 338] on div at bounding box center [1059, 407] width 536 height 400
type input "**"
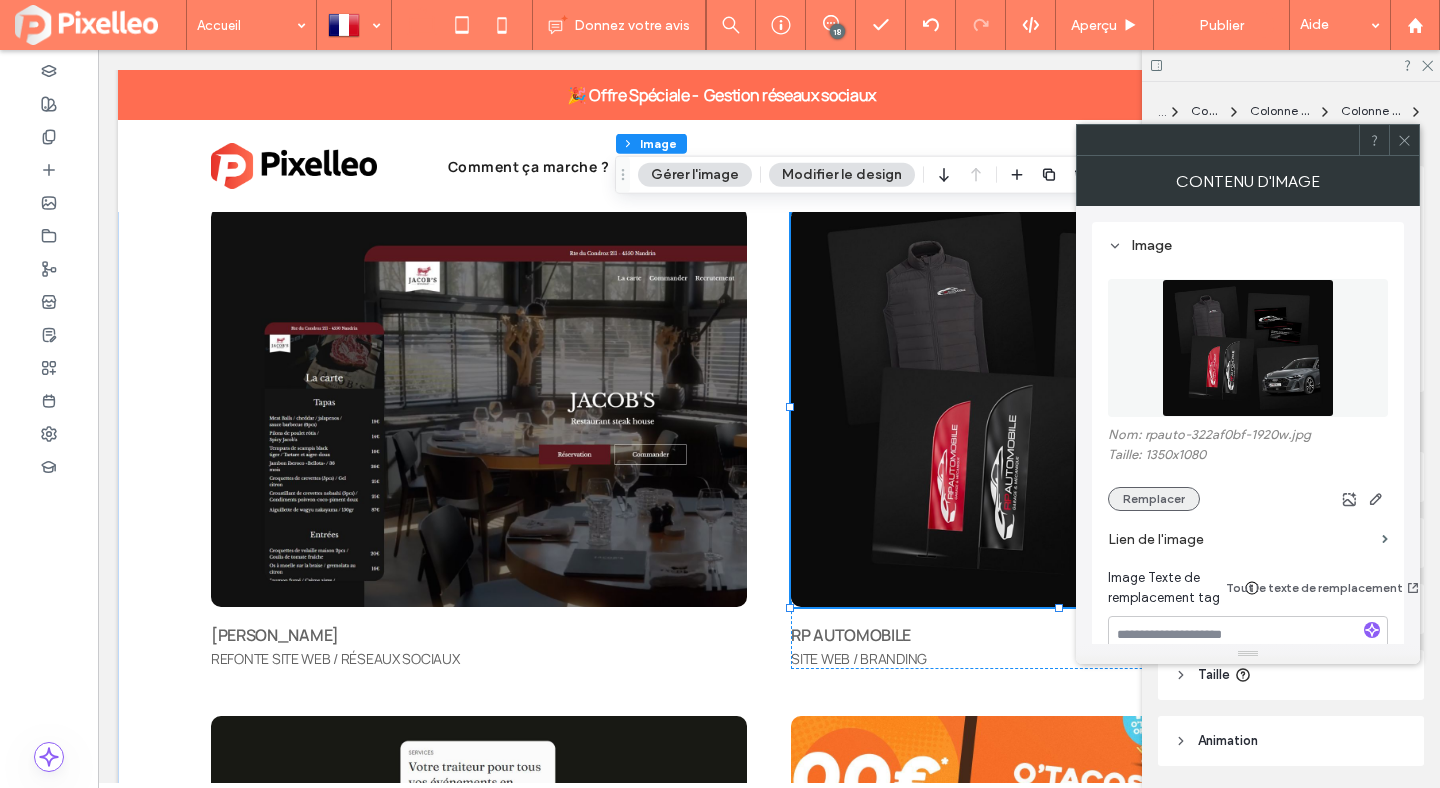
click at [1134, 504] on button "Remplacer" at bounding box center [1154, 499] width 92 height 24
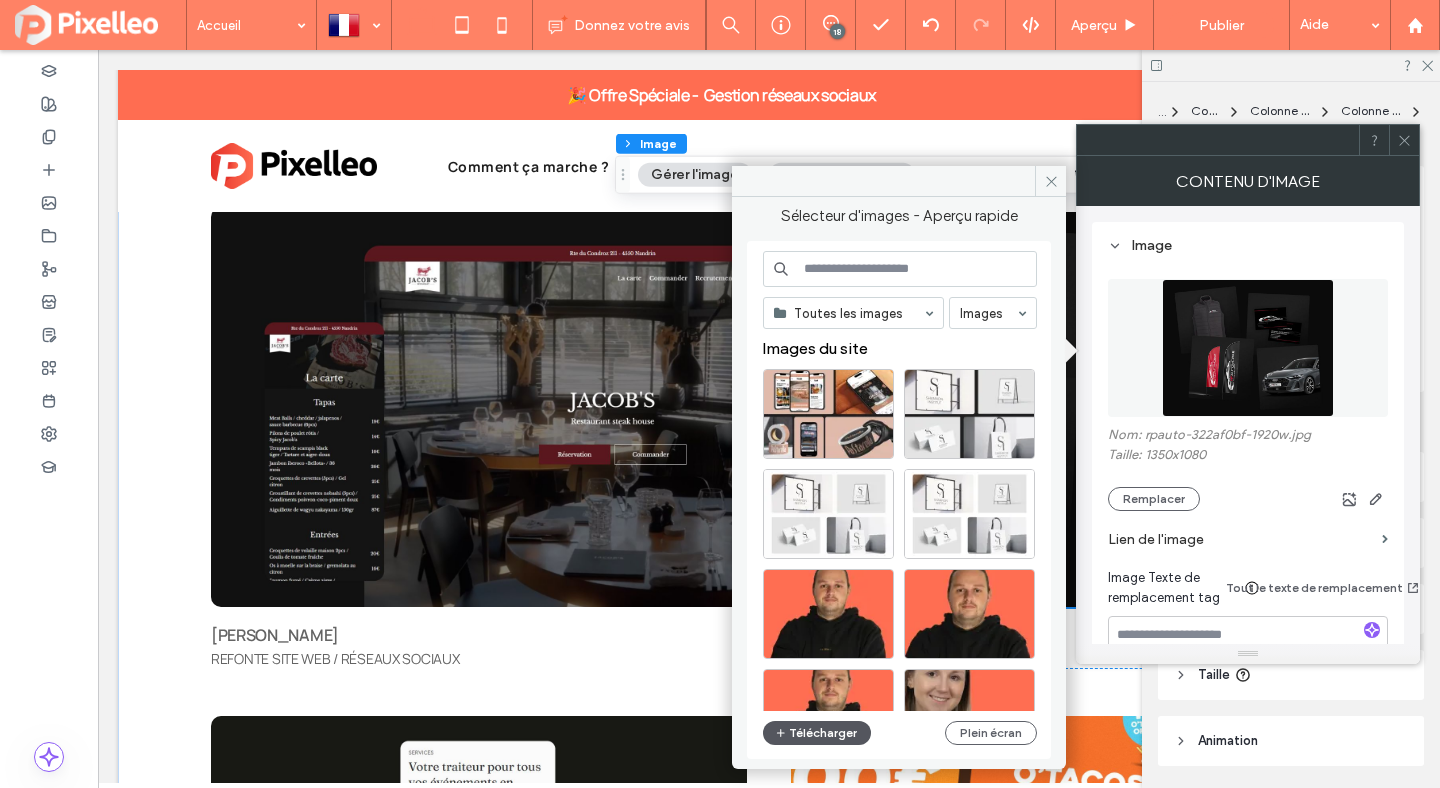
click at [832, 733] on button "Télécharger" at bounding box center [817, 733] width 108 height 24
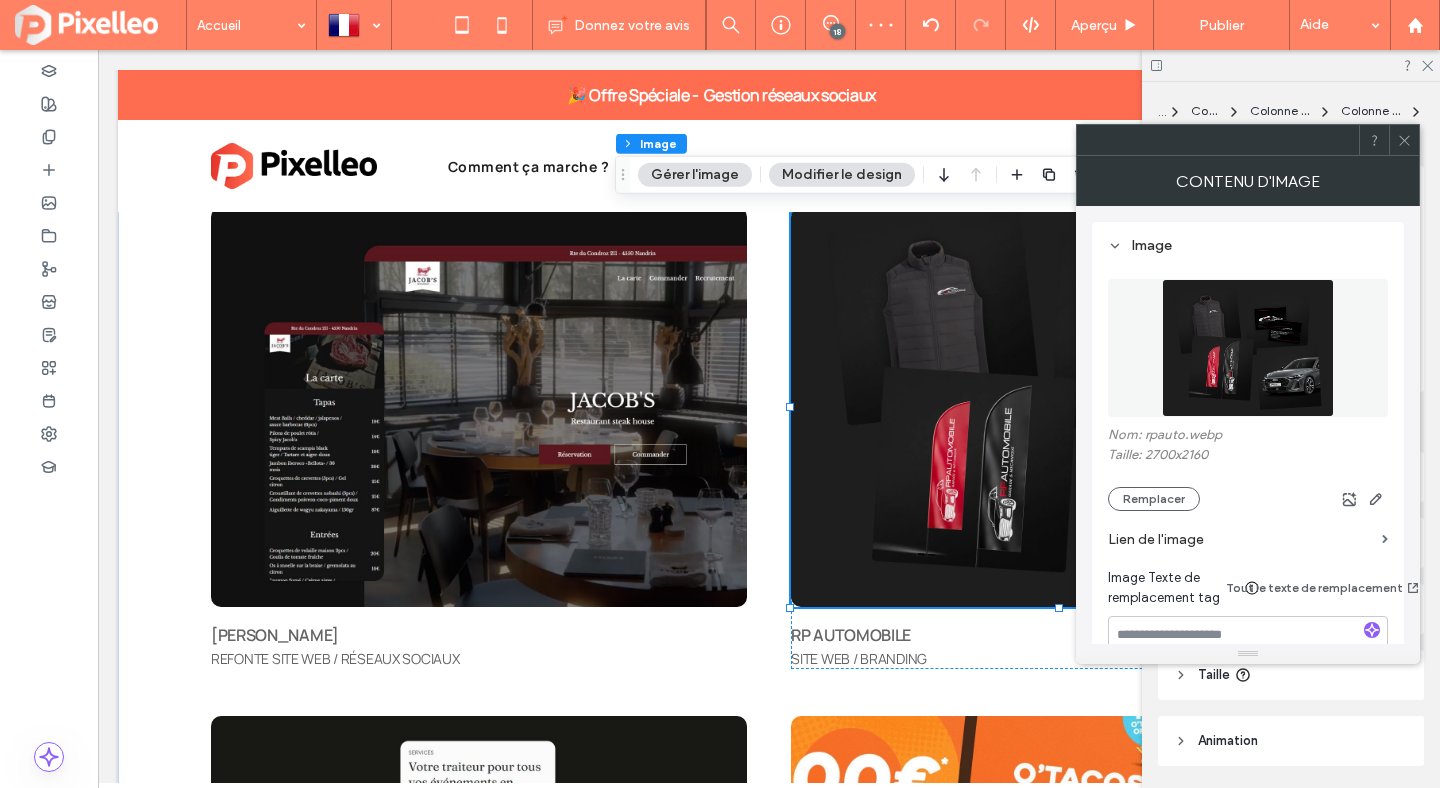
click at [1409, 133] on icon at bounding box center [1404, 140] width 15 height 15
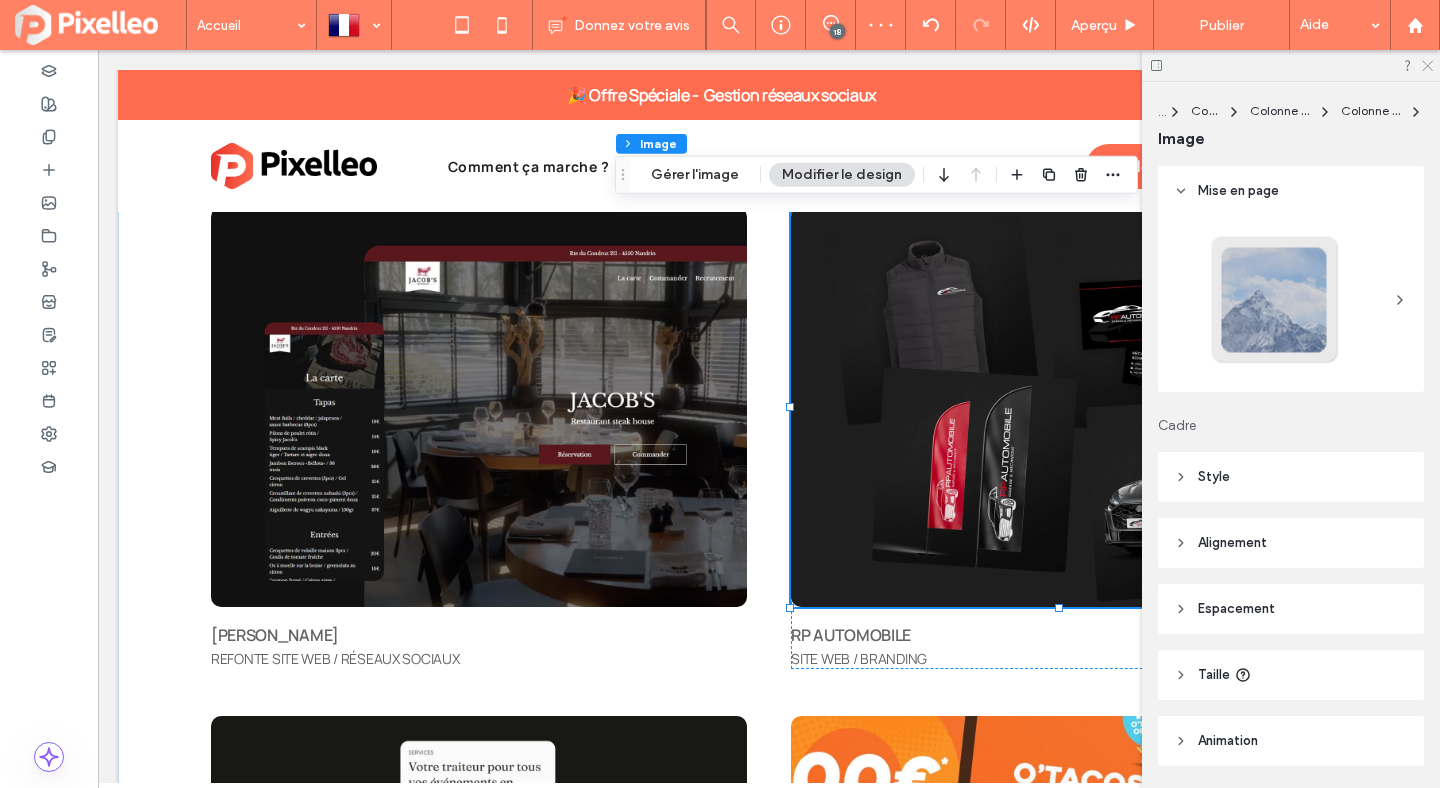
click at [1430, 66] on icon at bounding box center [1426, 64] width 13 height 13
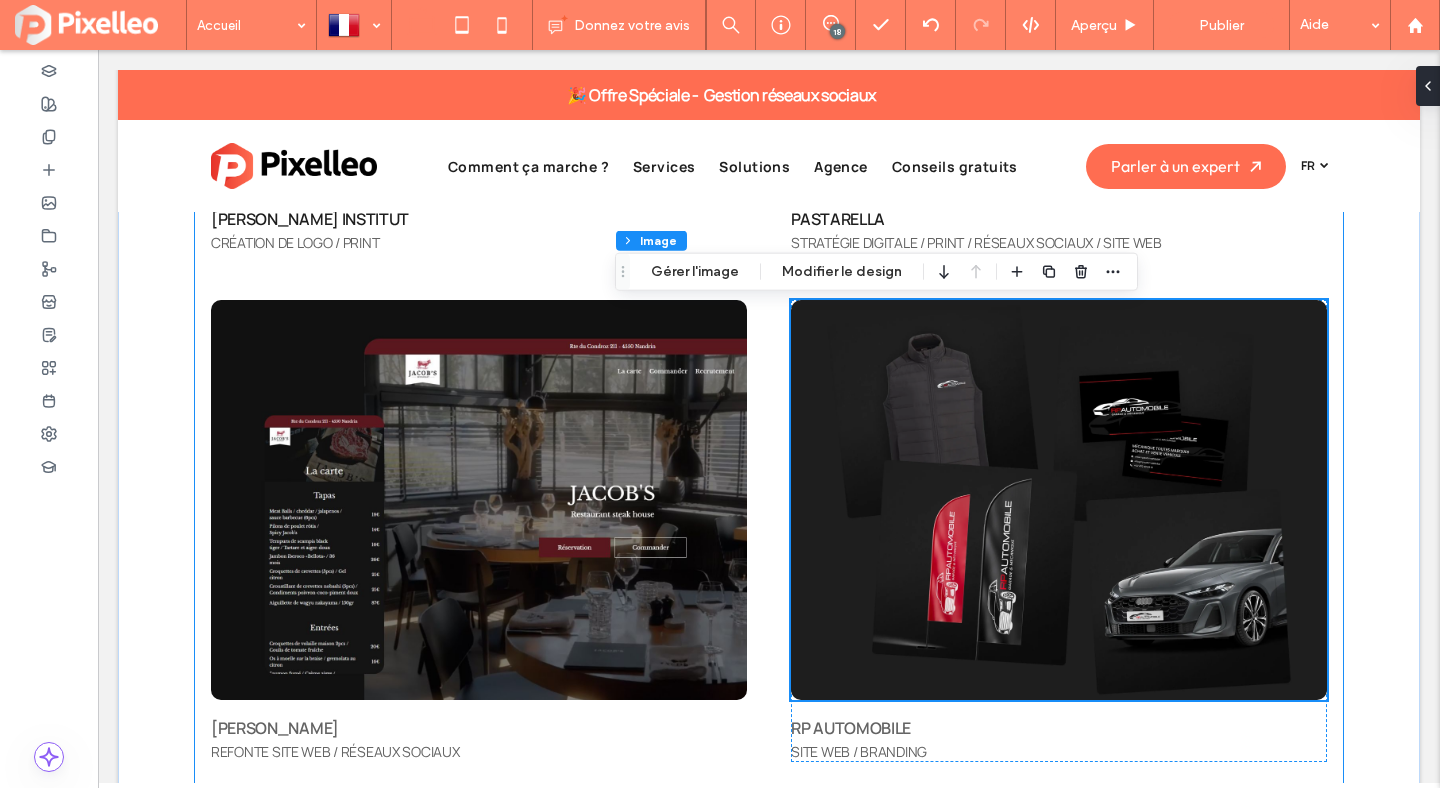
scroll to position [6114, 0]
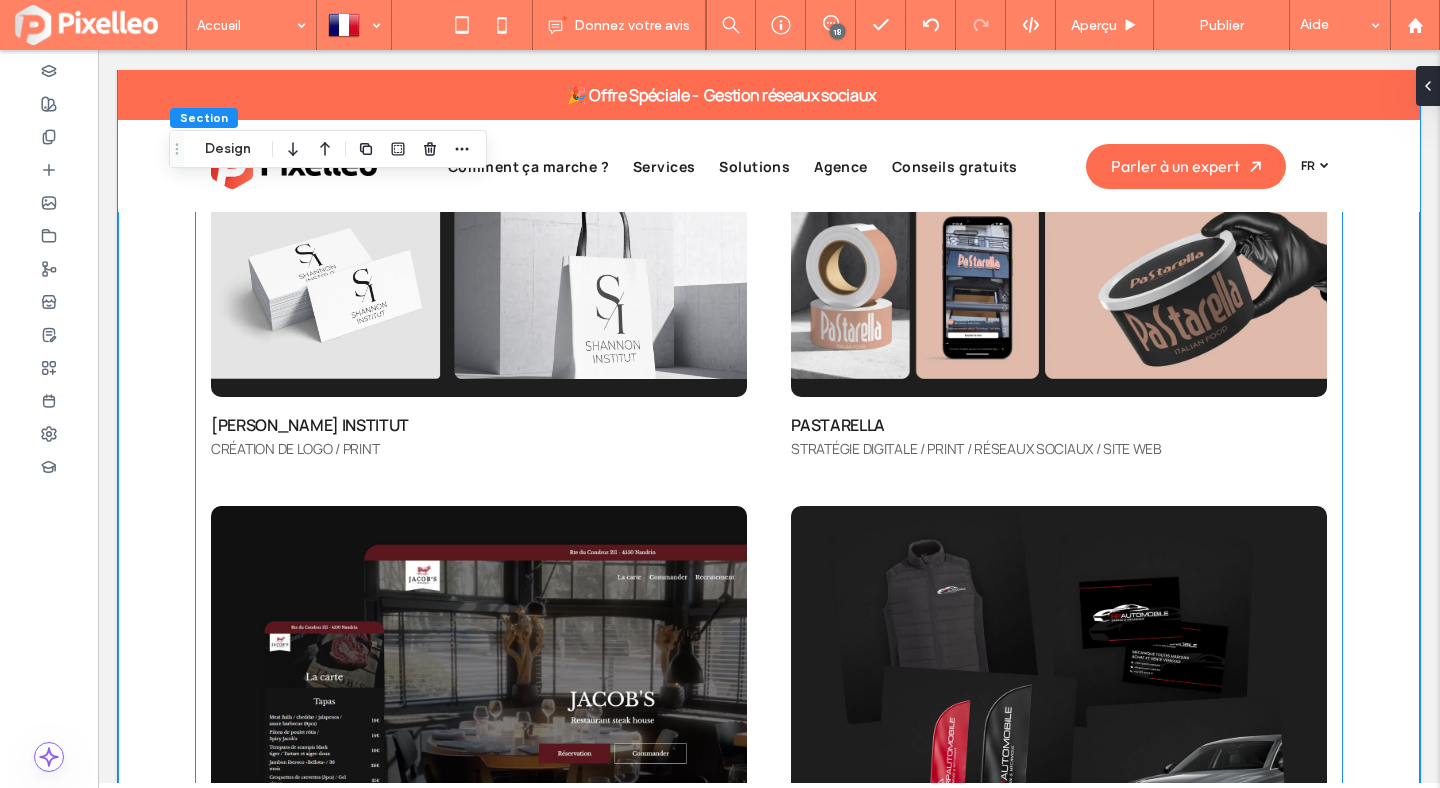
scroll to position [6204, 0]
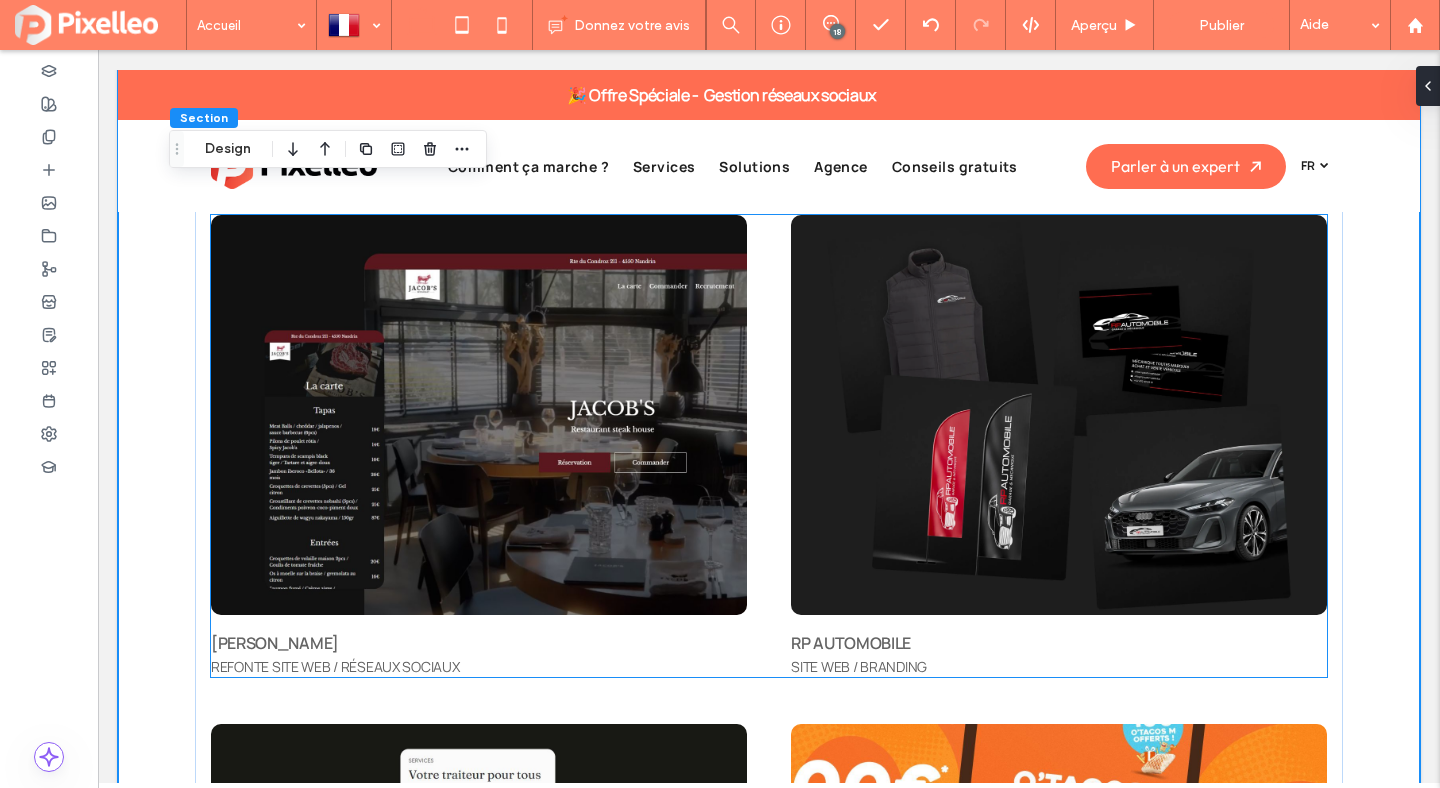
click at [847, 646] on span "RP AUTOMOBILE" at bounding box center [851, 643] width 120 height 22
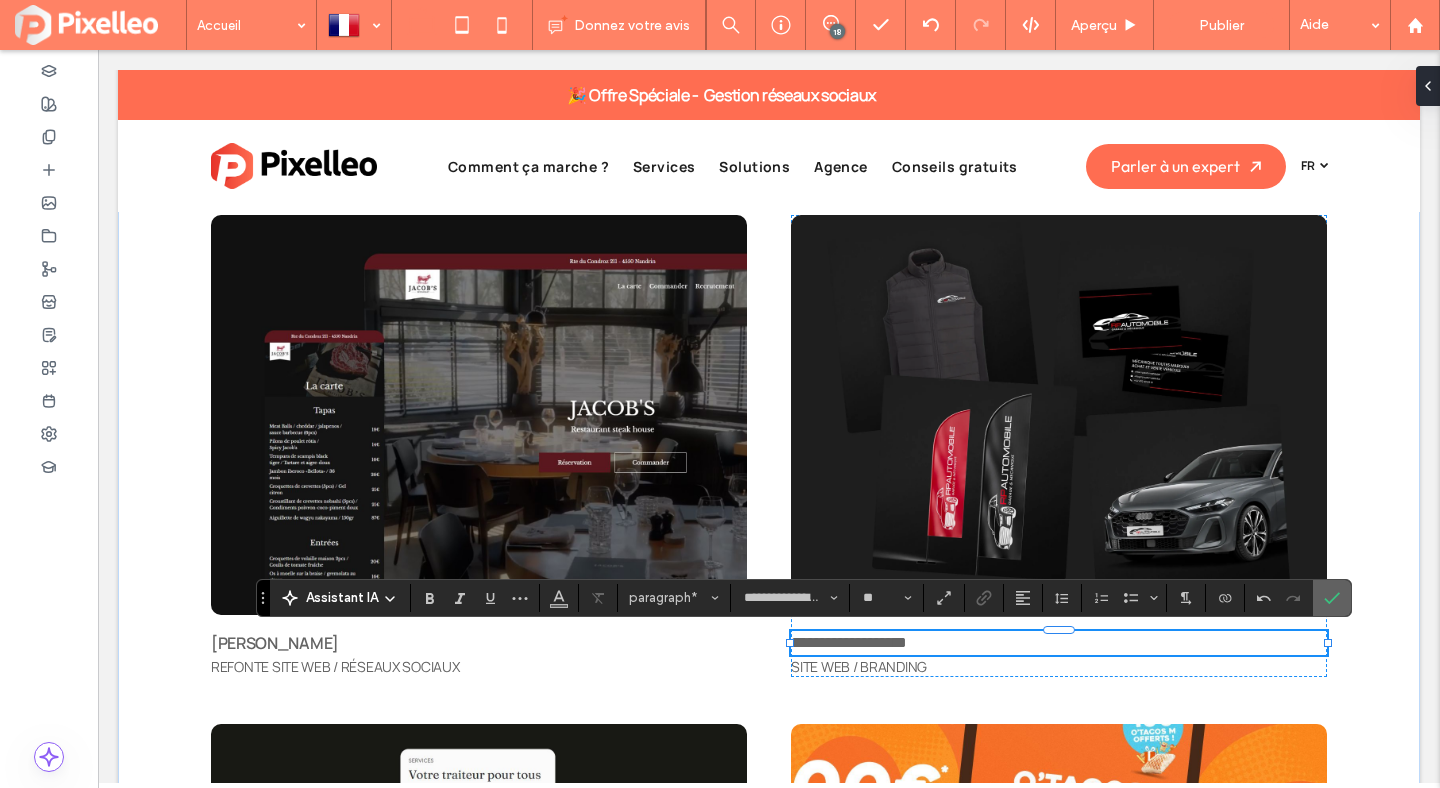
drag, startPoint x: 1333, startPoint y: 598, endPoint x: 1233, endPoint y: 548, distance: 111.8
click at [1333, 598] on use "Confirmer" at bounding box center [1332, 598] width 16 height 12
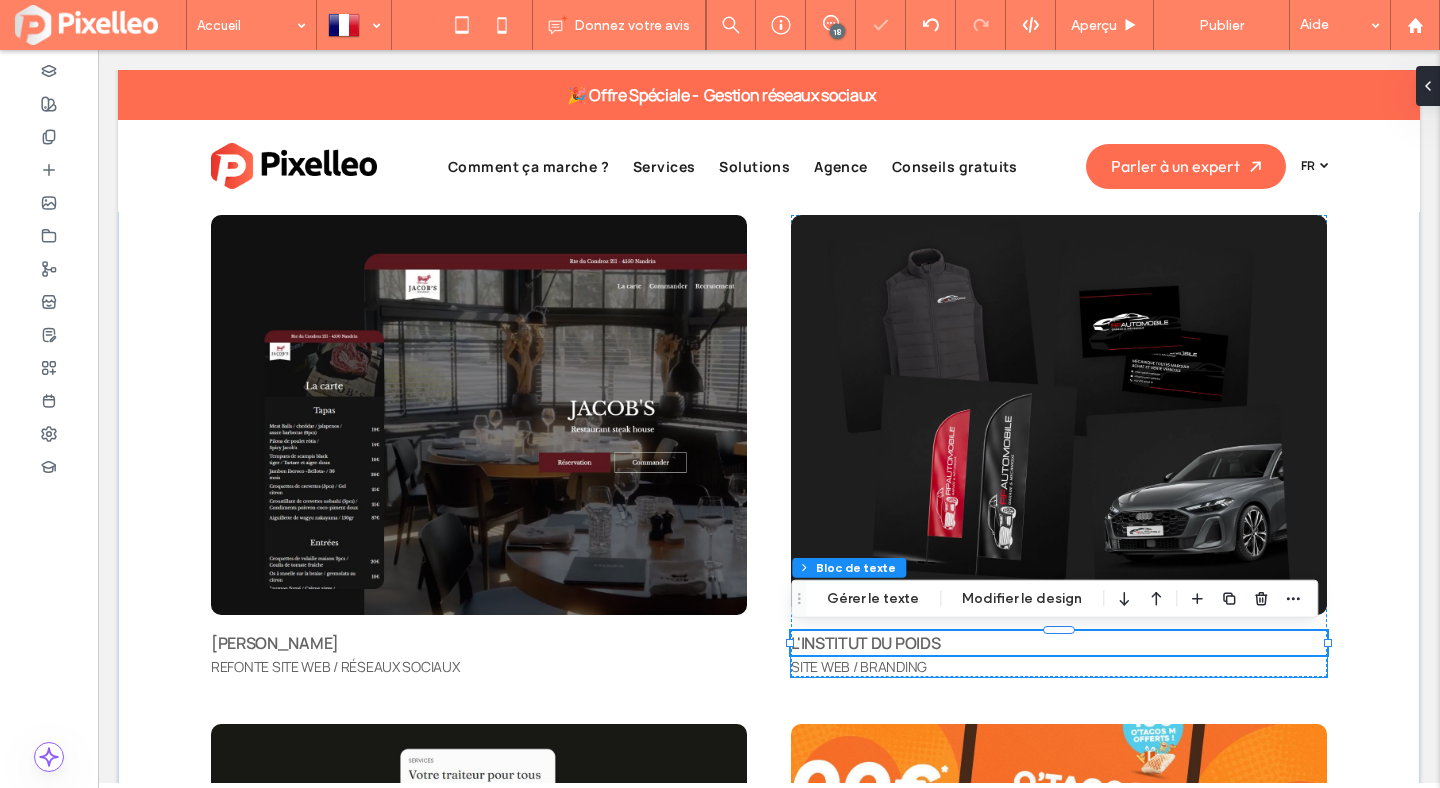
click at [833, 672] on span "SITE WEB / BRANDING" at bounding box center [859, 666] width 136 height 19
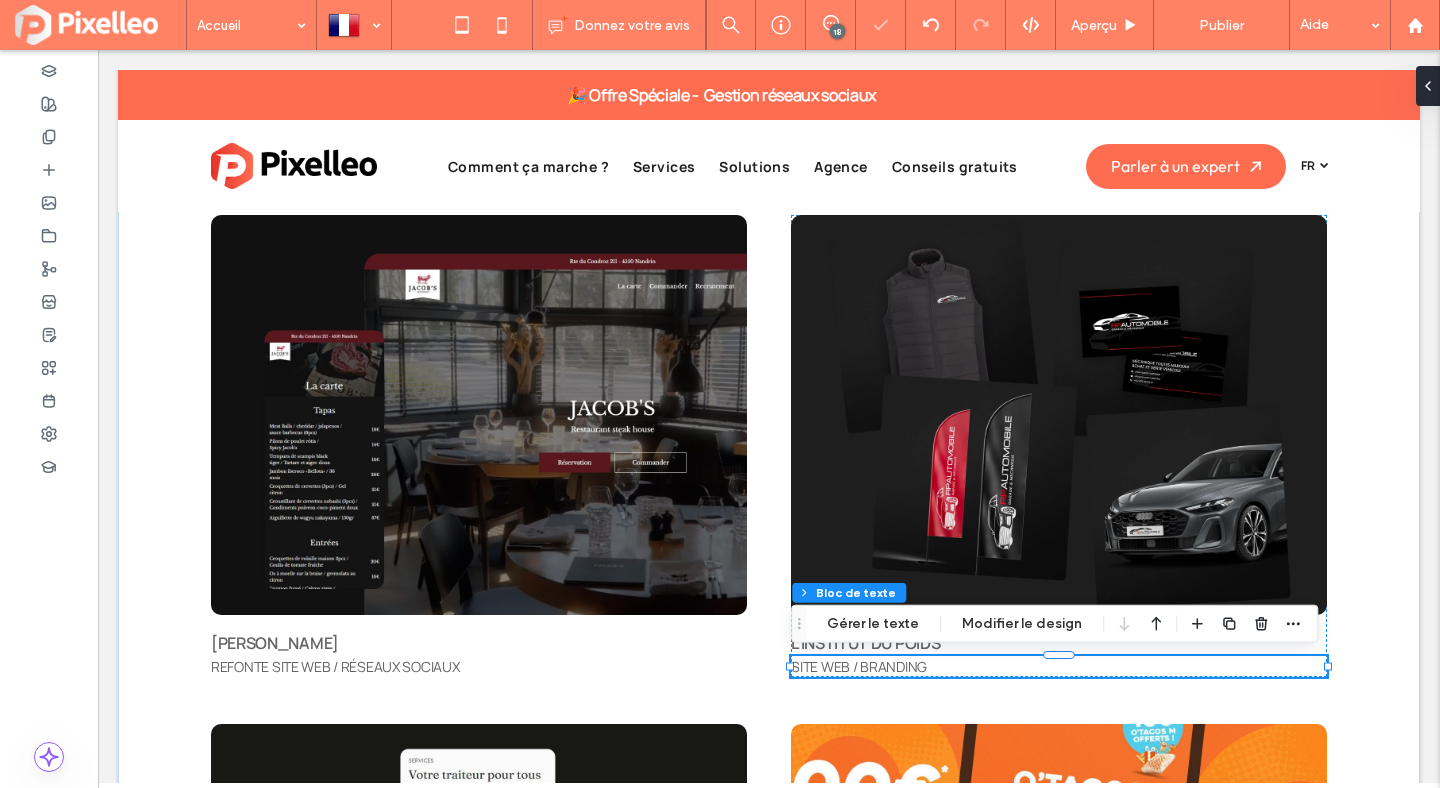
click at [833, 672] on span "SITE WEB / BRANDING" at bounding box center [859, 666] width 136 height 19
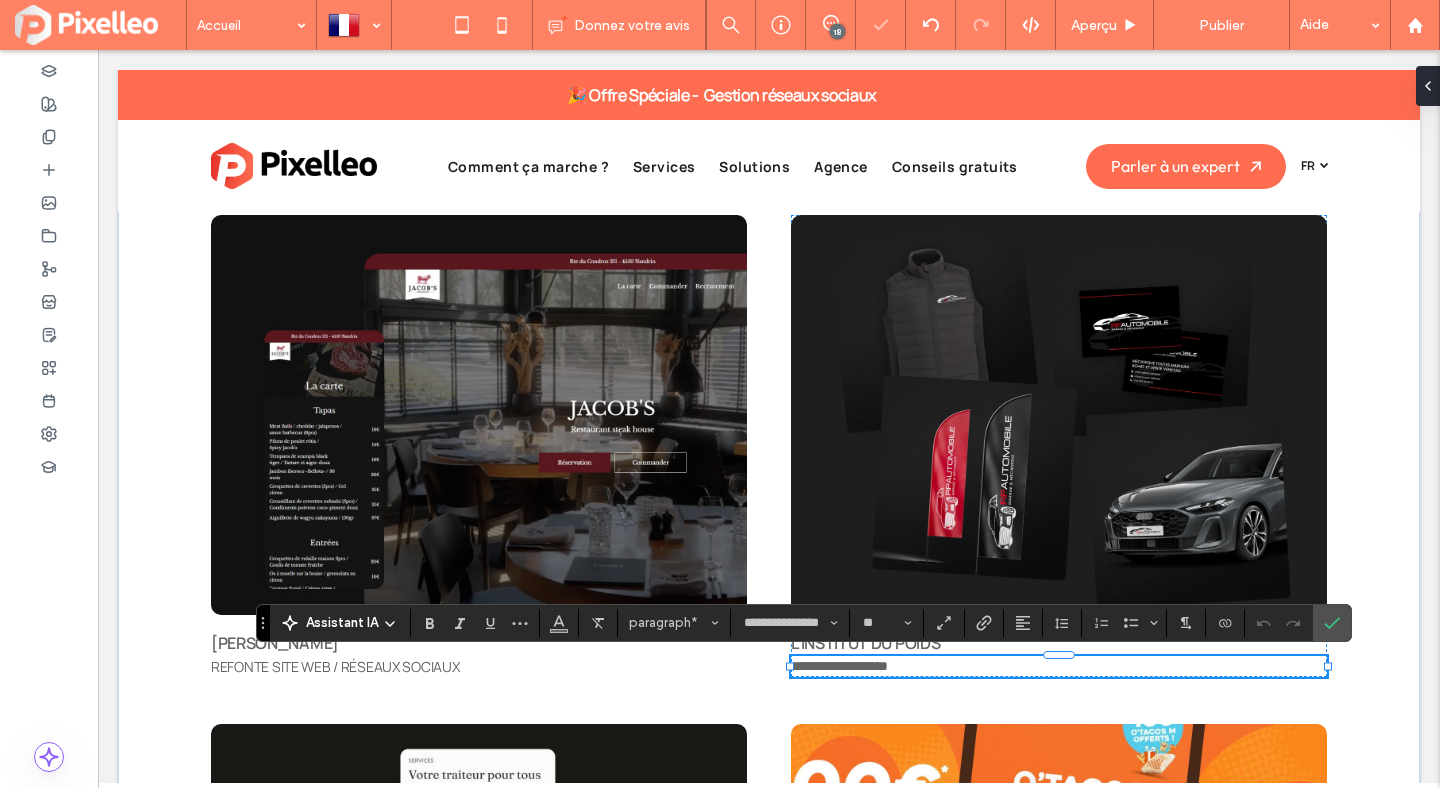
click at [851, 671] on span "**********" at bounding box center [839, 666] width 97 height 14
drag, startPoint x: 848, startPoint y: 669, endPoint x: 790, endPoint y: 665, distance: 58.1
drag, startPoint x: 997, startPoint y: 667, endPoint x: 918, endPoint y: 665, distance: 79.0
click at [918, 665] on p "**********" at bounding box center [1059, 666] width 536 height 21
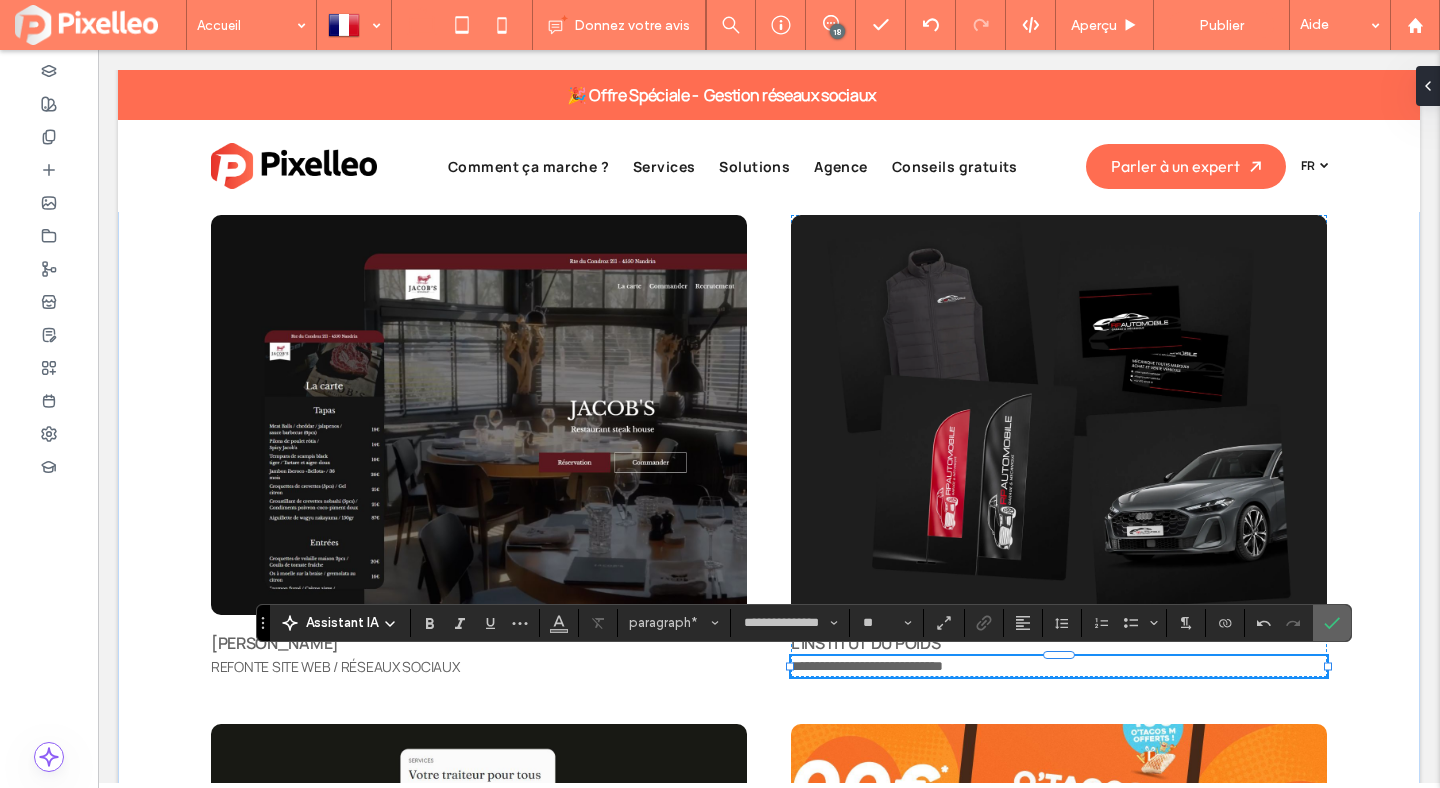
click at [1336, 627] on icon "Confirmer" at bounding box center [1332, 623] width 16 height 16
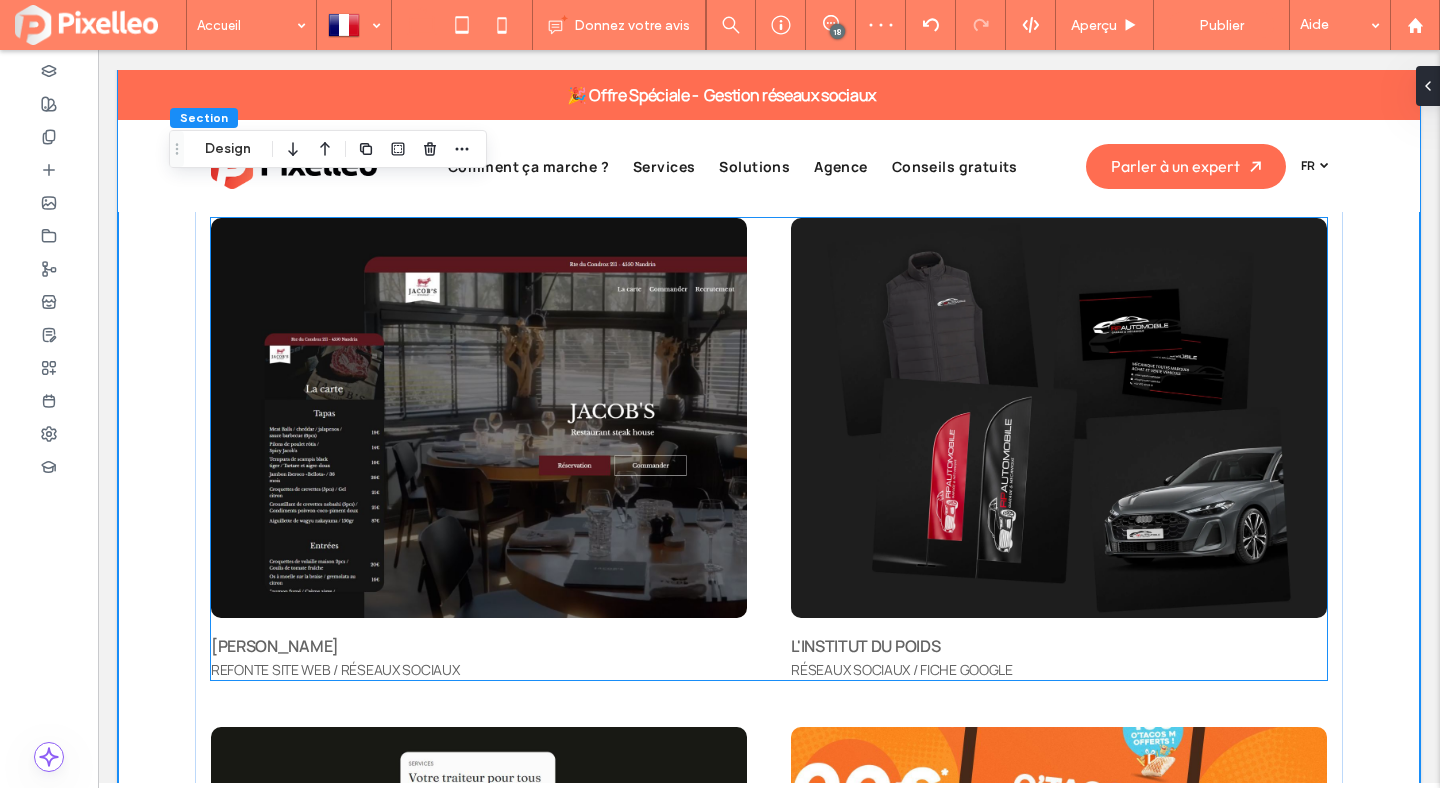
scroll to position [6384, 0]
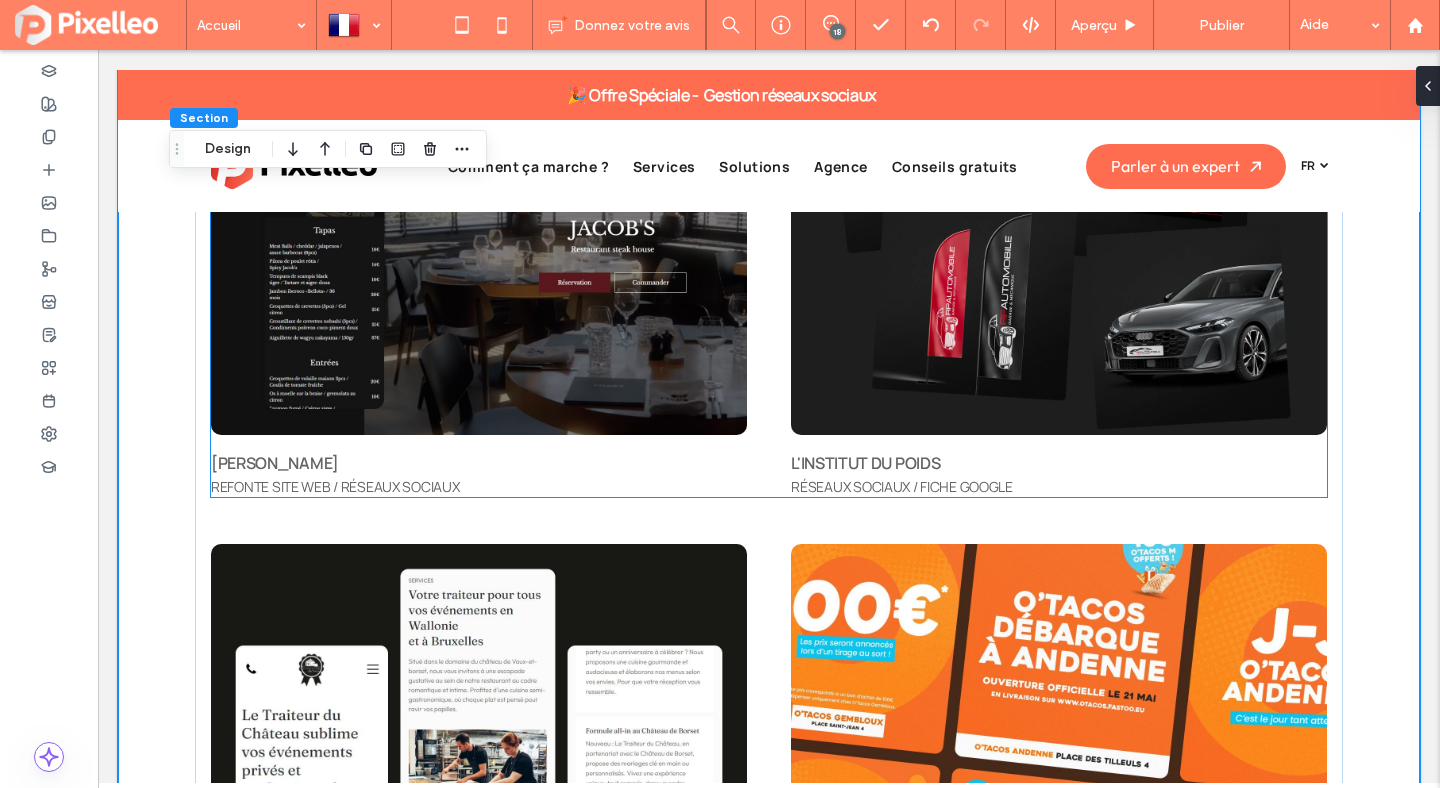
click at [441, 483] on span "REFONTE SITE WEB / RÉSEAUX SOCIAUX" at bounding box center [335, 486] width 248 height 19
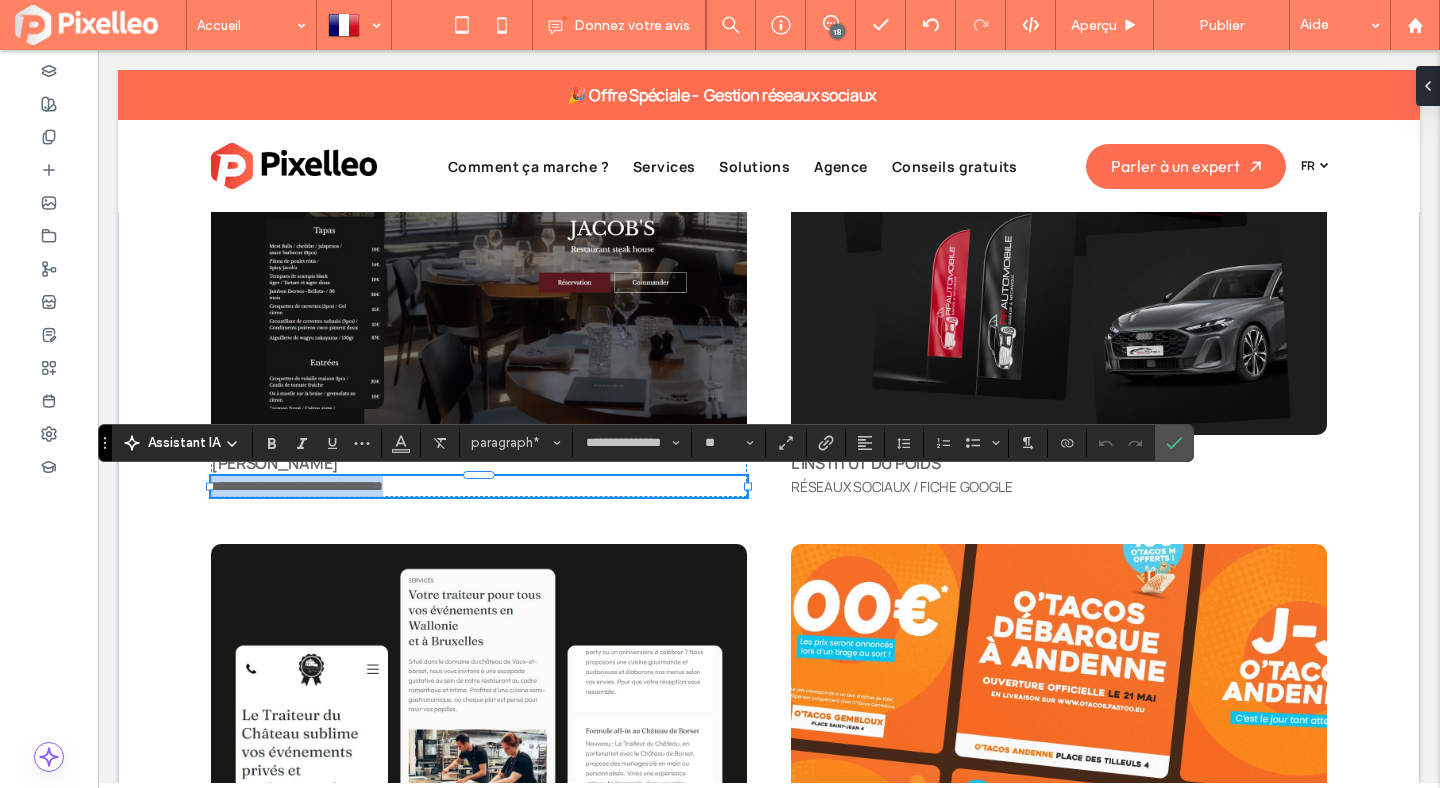
click at [474, 483] on p "**********" at bounding box center [479, 486] width 536 height 21
click at [1175, 440] on icon "Confirmer" at bounding box center [1174, 443] width 16 height 16
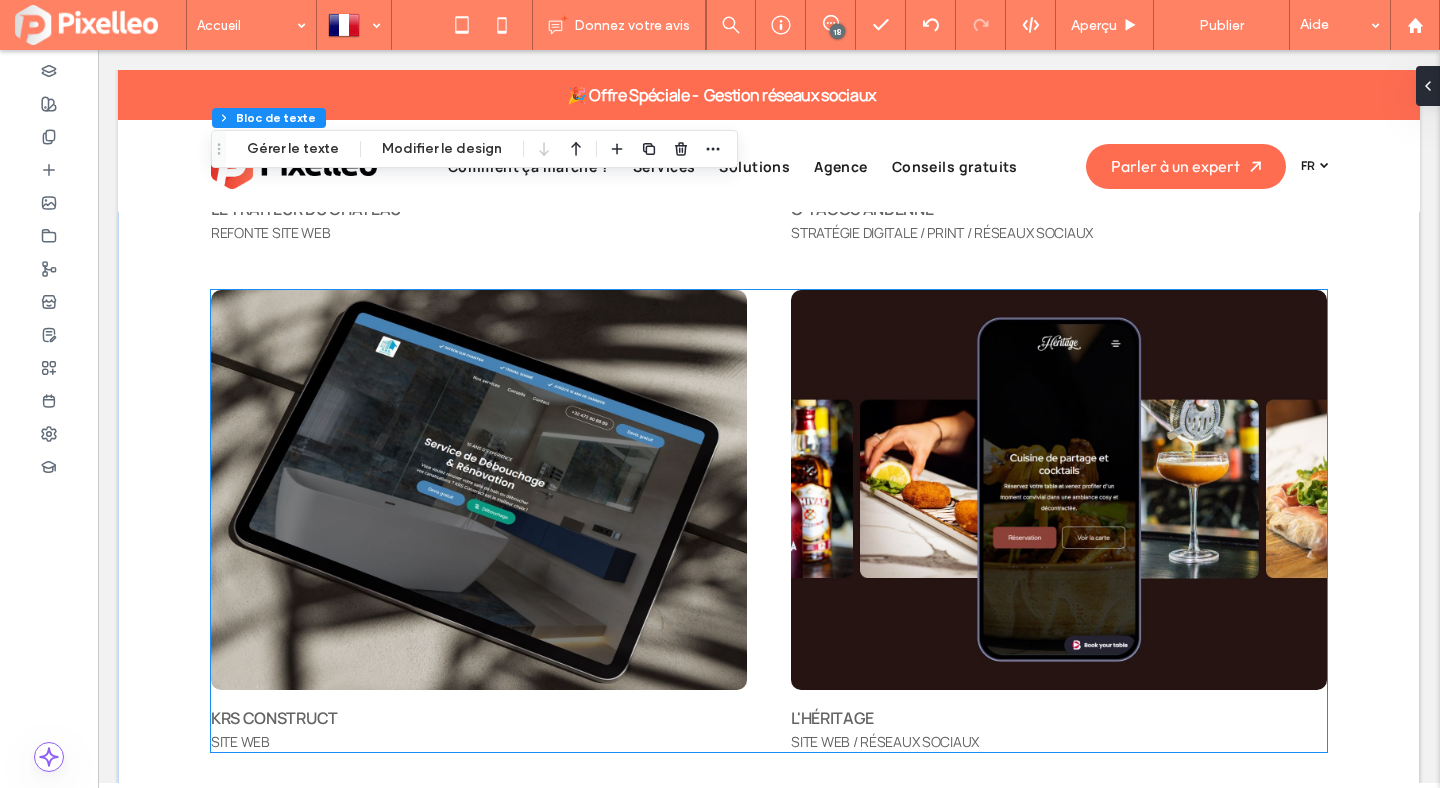
scroll to position [7712, 0]
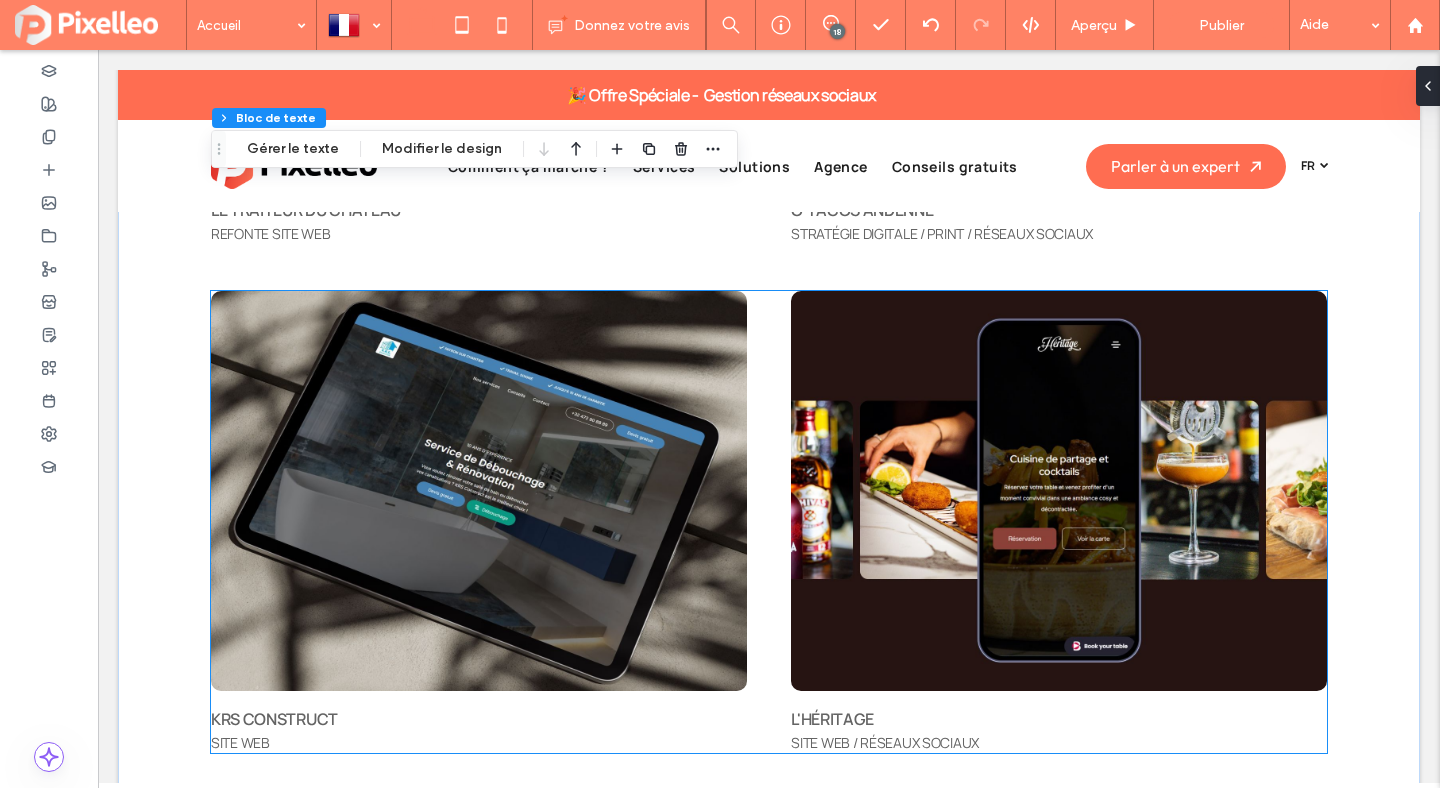
click at [762, 576] on div "KRS CONSTRUCT SITE WEB L'HÉRITAGE SITE WEB / RÉSEAUX SOCIAUX" at bounding box center [769, 522] width 1116 height 462
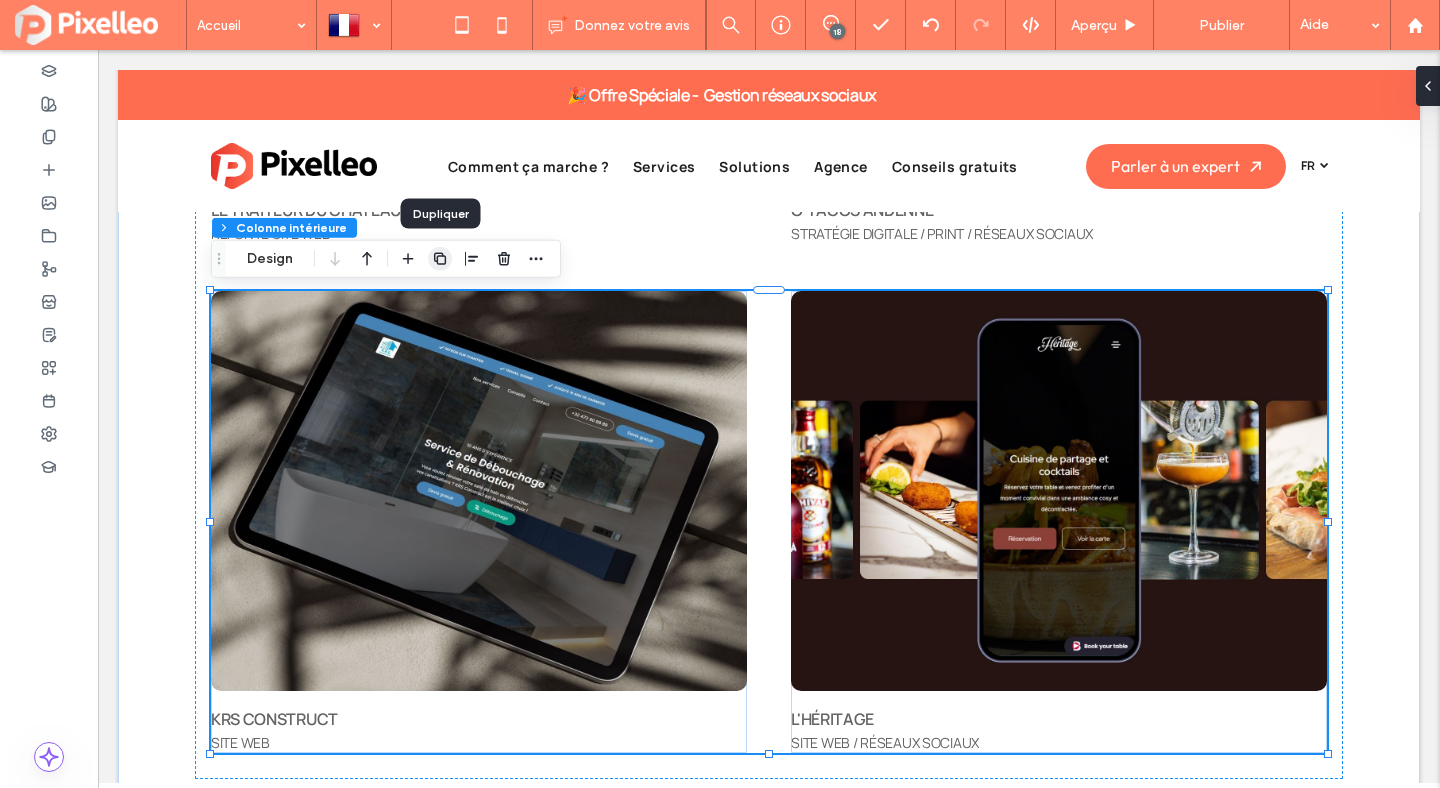
click at [446, 264] on icon "button" at bounding box center [440, 259] width 16 height 16
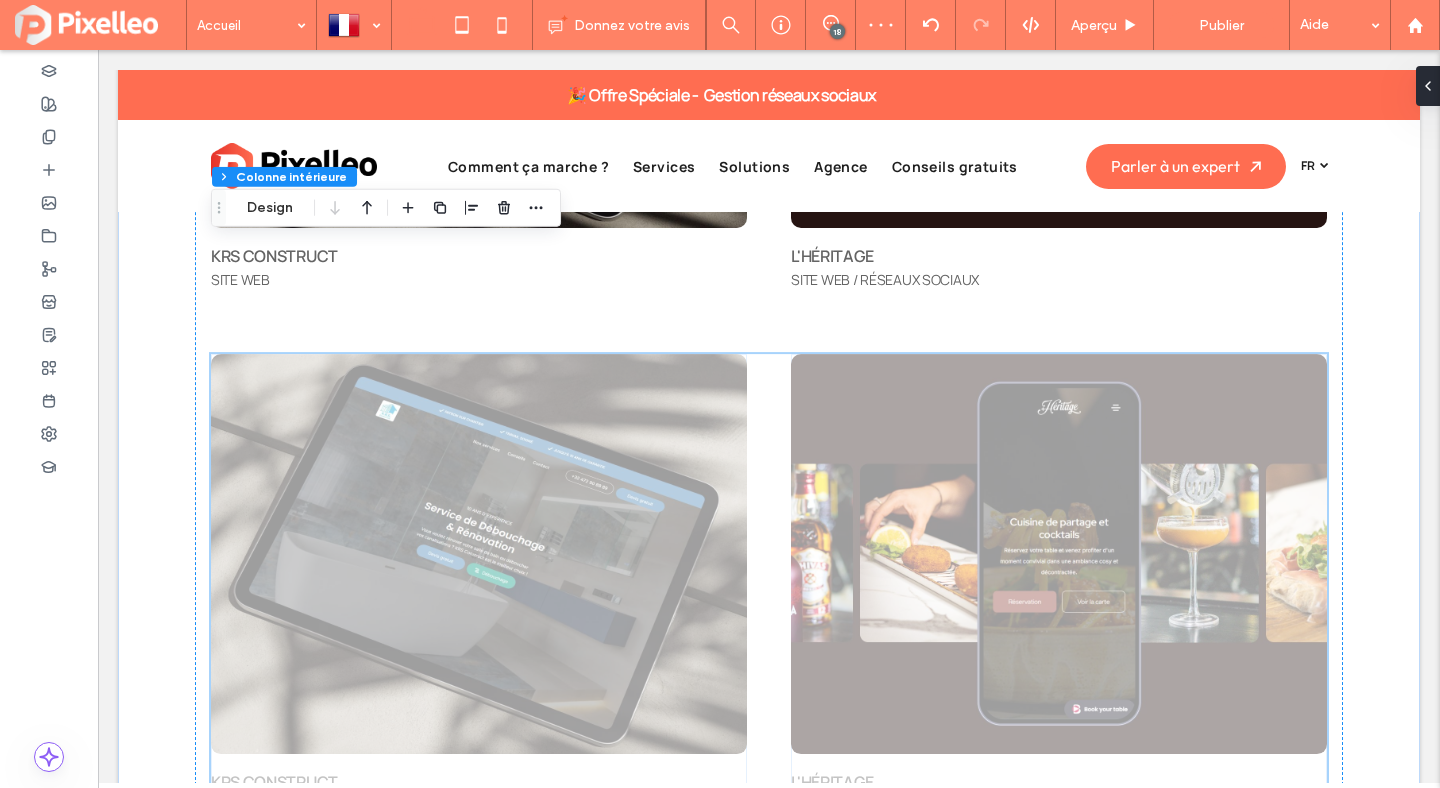
scroll to position [8327, 0]
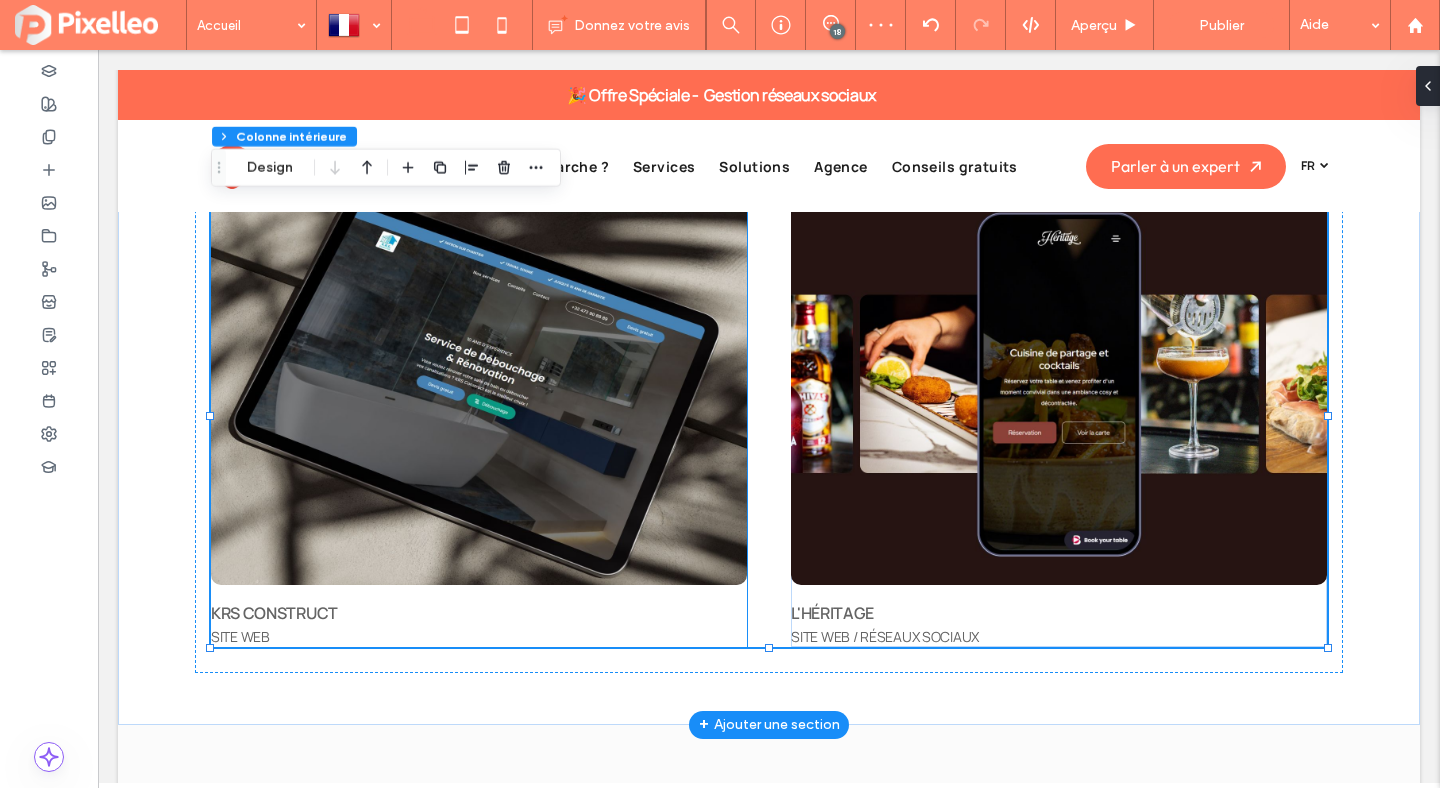
click at [256, 614] on span "KRS CONSTRUCT" at bounding box center [274, 613] width 127 height 22
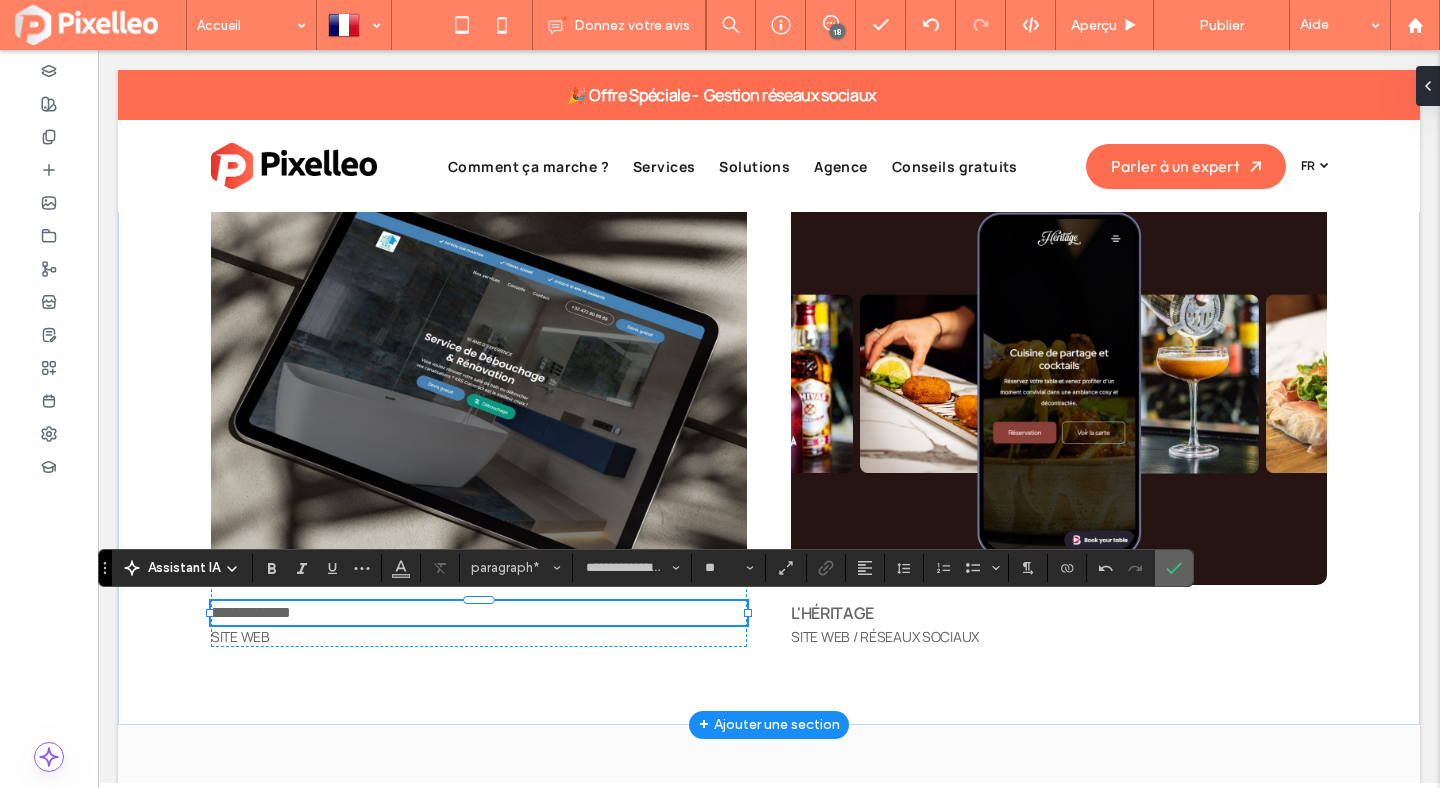
click at [1185, 570] on label "Confirmer" at bounding box center [1174, 568] width 30 height 36
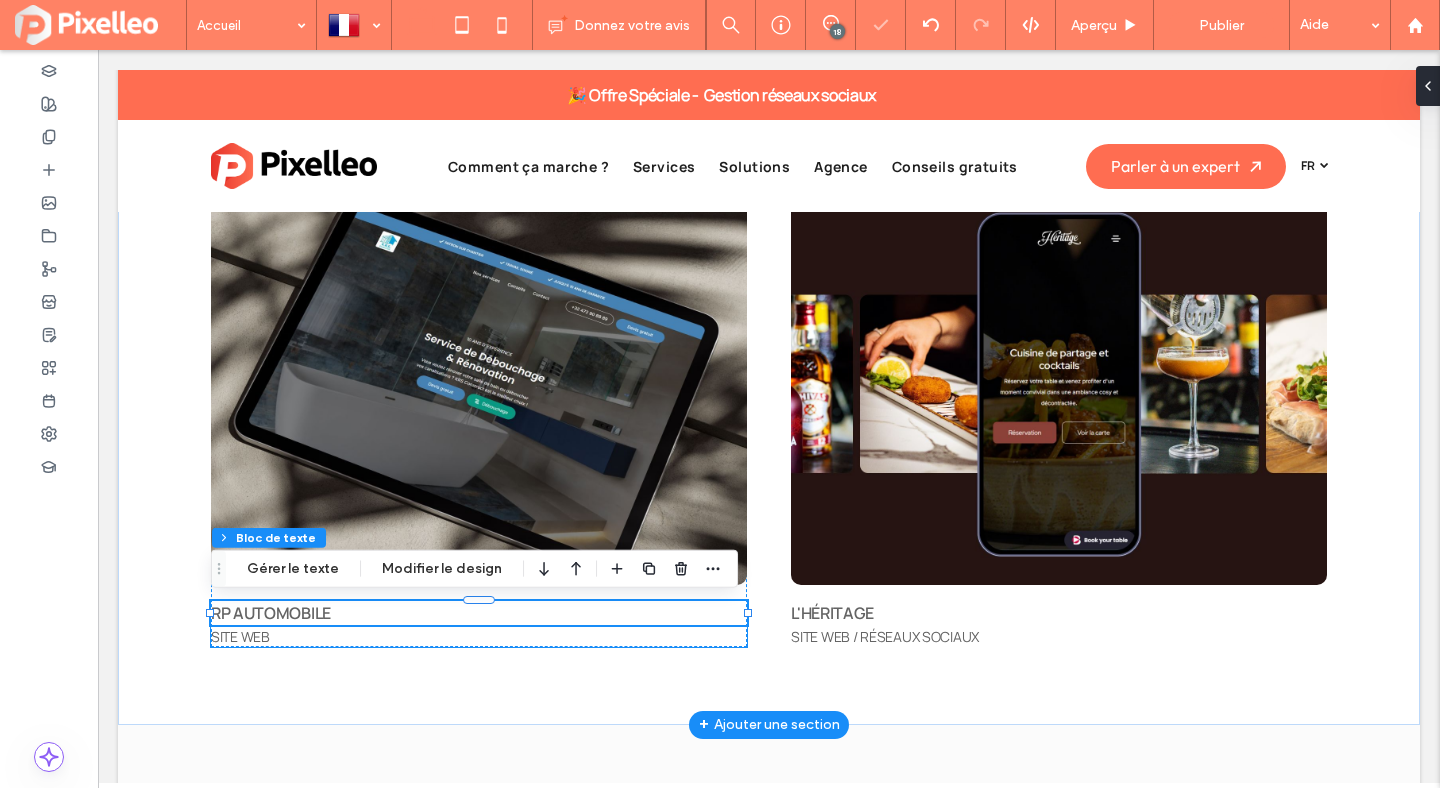
click at [257, 636] on span "SITE WEB" at bounding box center [240, 636] width 59 height 19
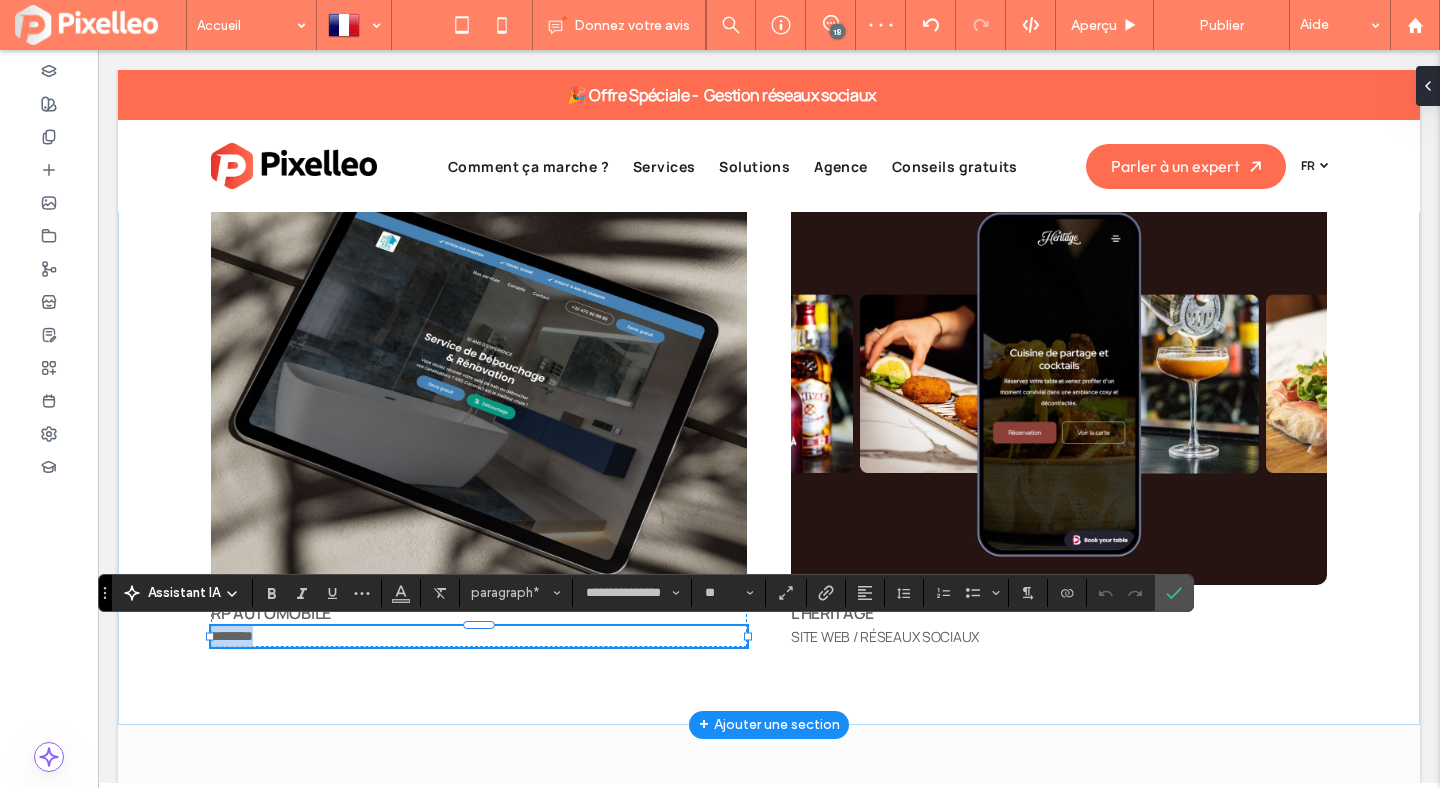
click at [278, 640] on p "********" at bounding box center [479, 636] width 536 height 21
click at [1170, 594] on icon "Confirmer" at bounding box center [1174, 593] width 16 height 16
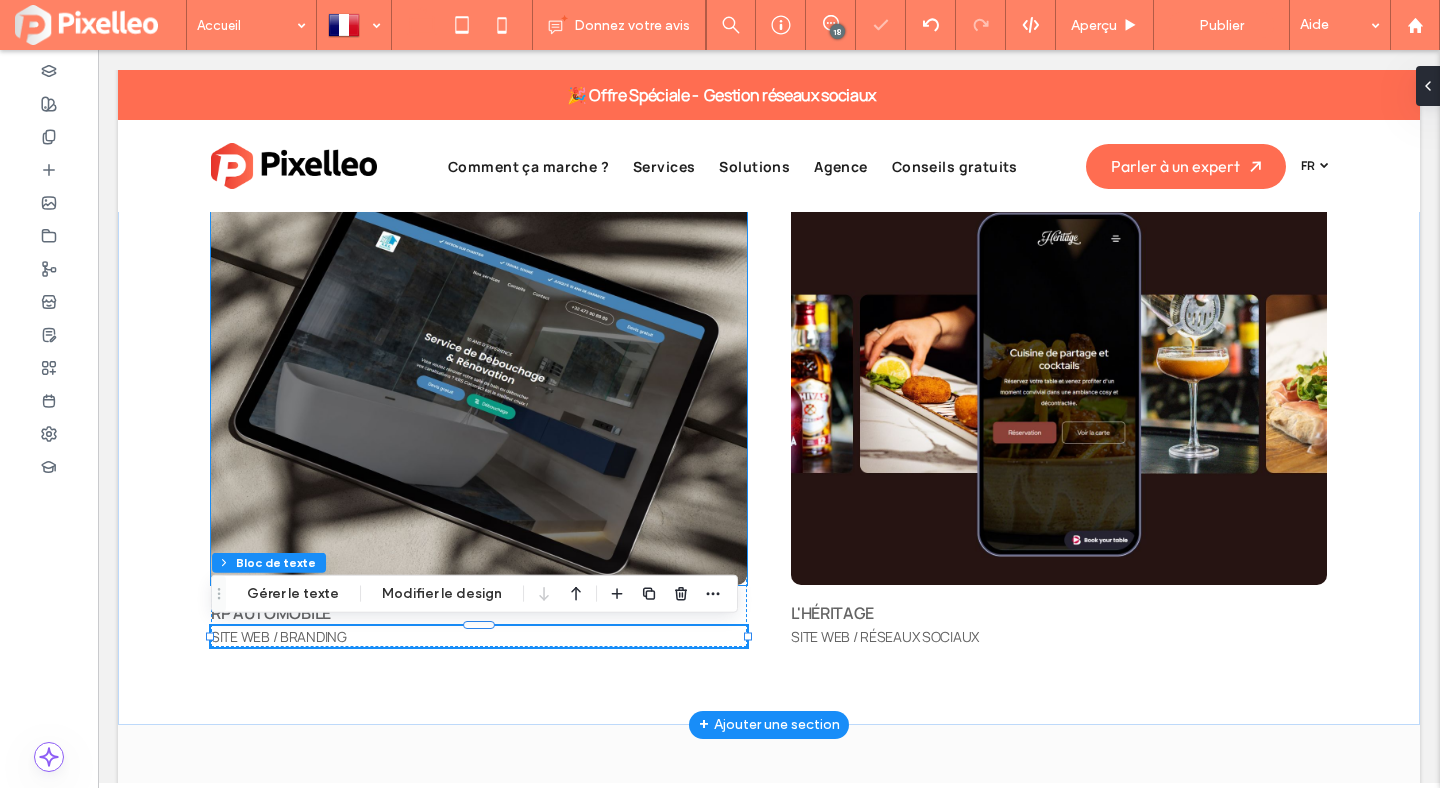
click at [546, 387] on img at bounding box center [479, 385] width 536 height 400
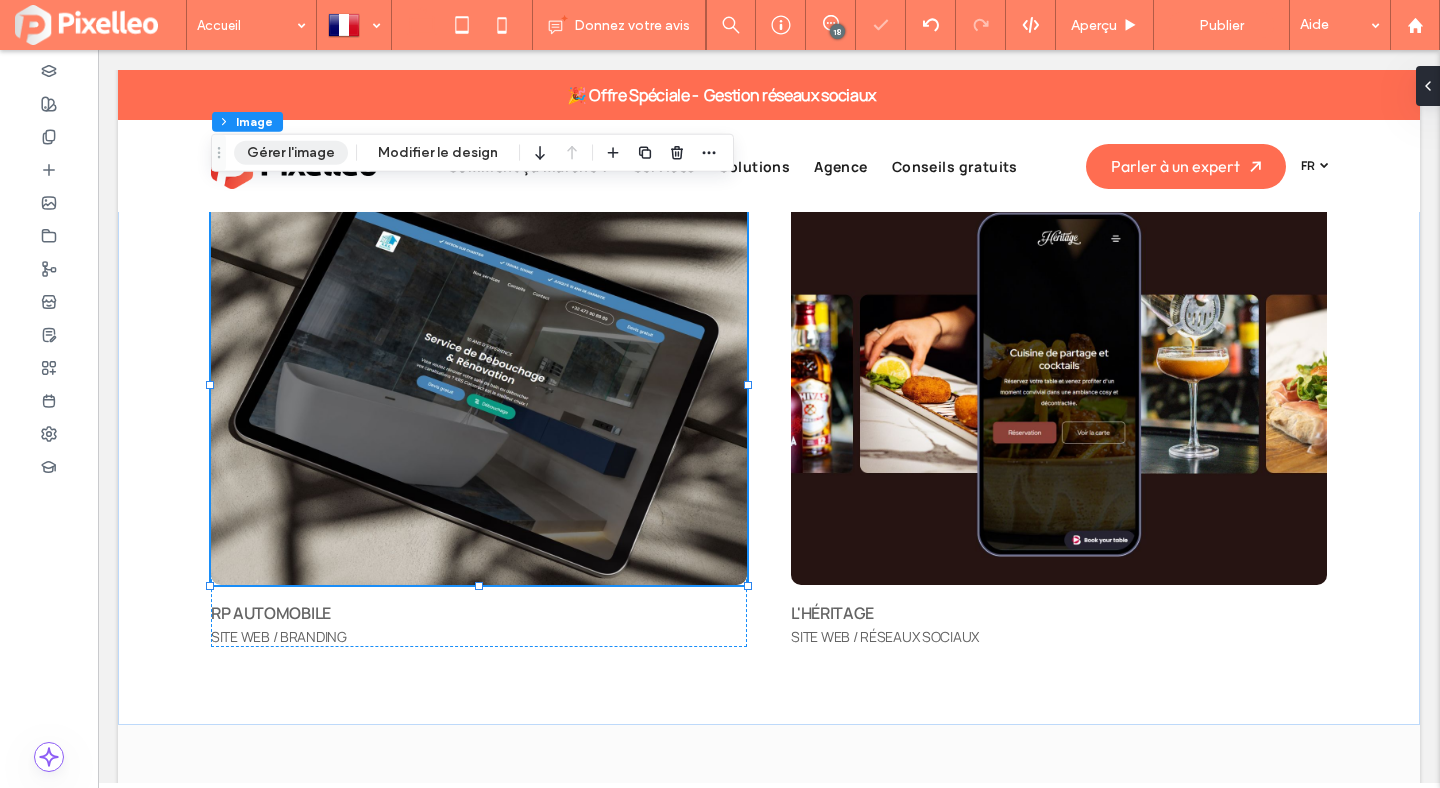
click at [270, 159] on button "Gérer l'image" at bounding box center [291, 153] width 114 height 24
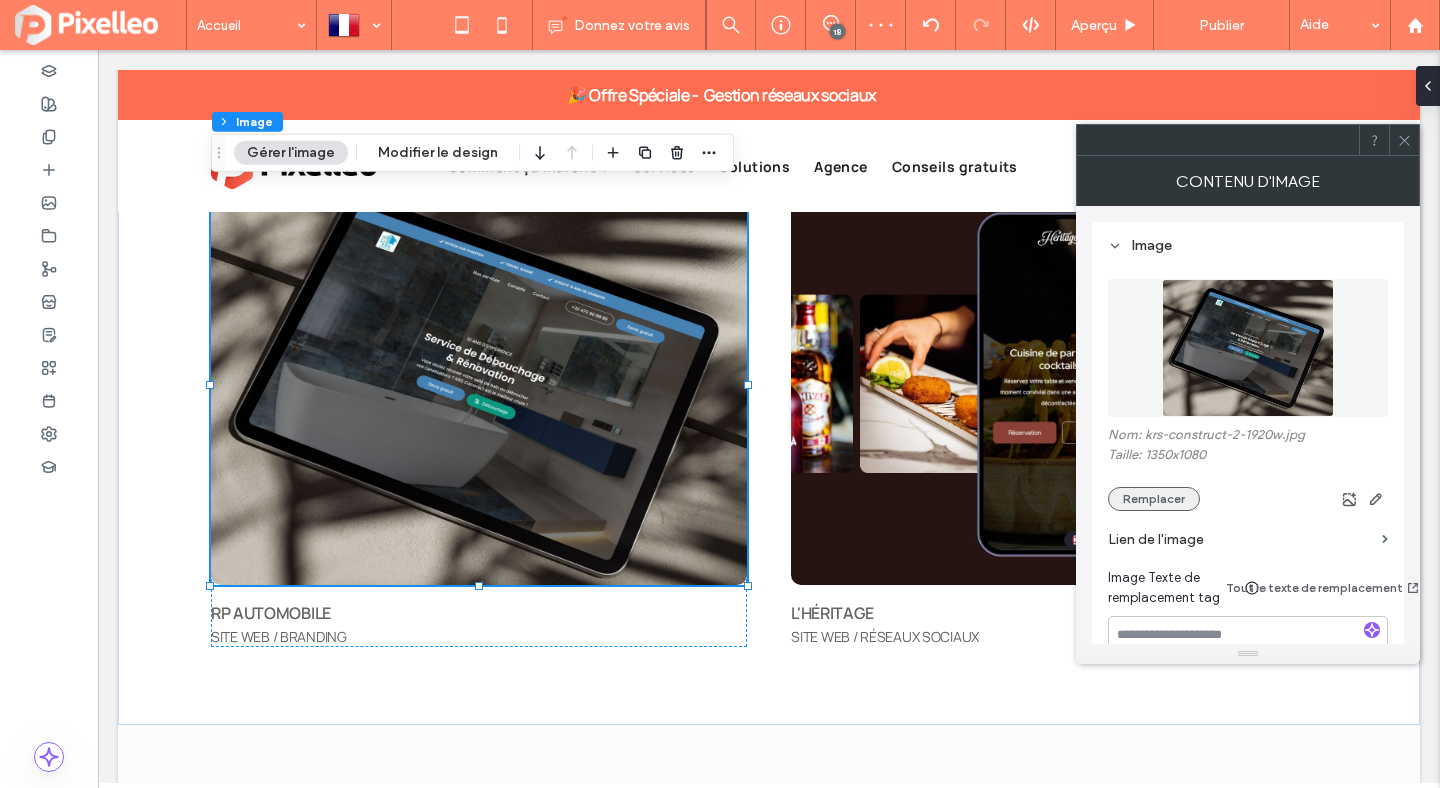
click at [1178, 505] on button "Remplacer" at bounding box center [1154, 499] width 92 height 24
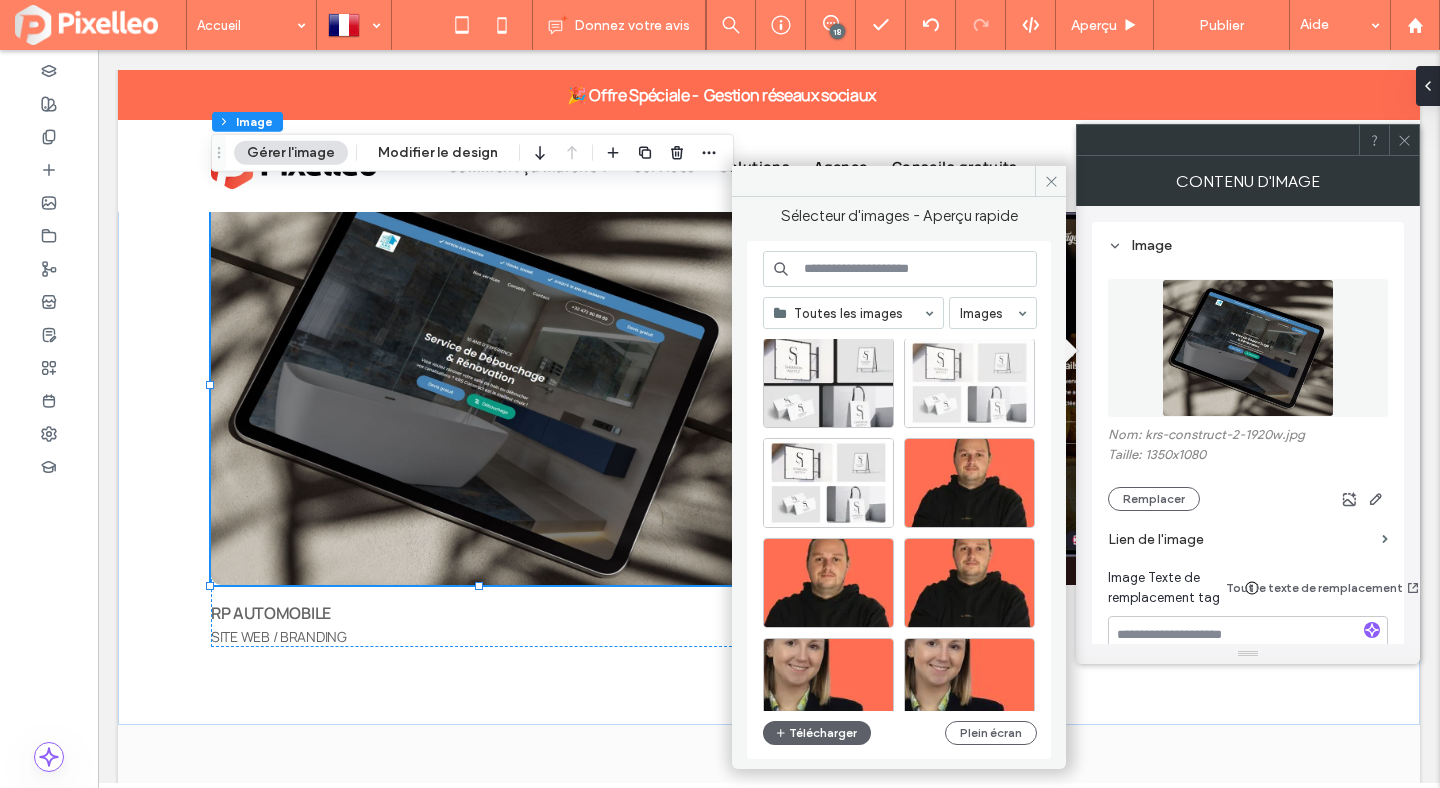
scroll to position [0, 0]
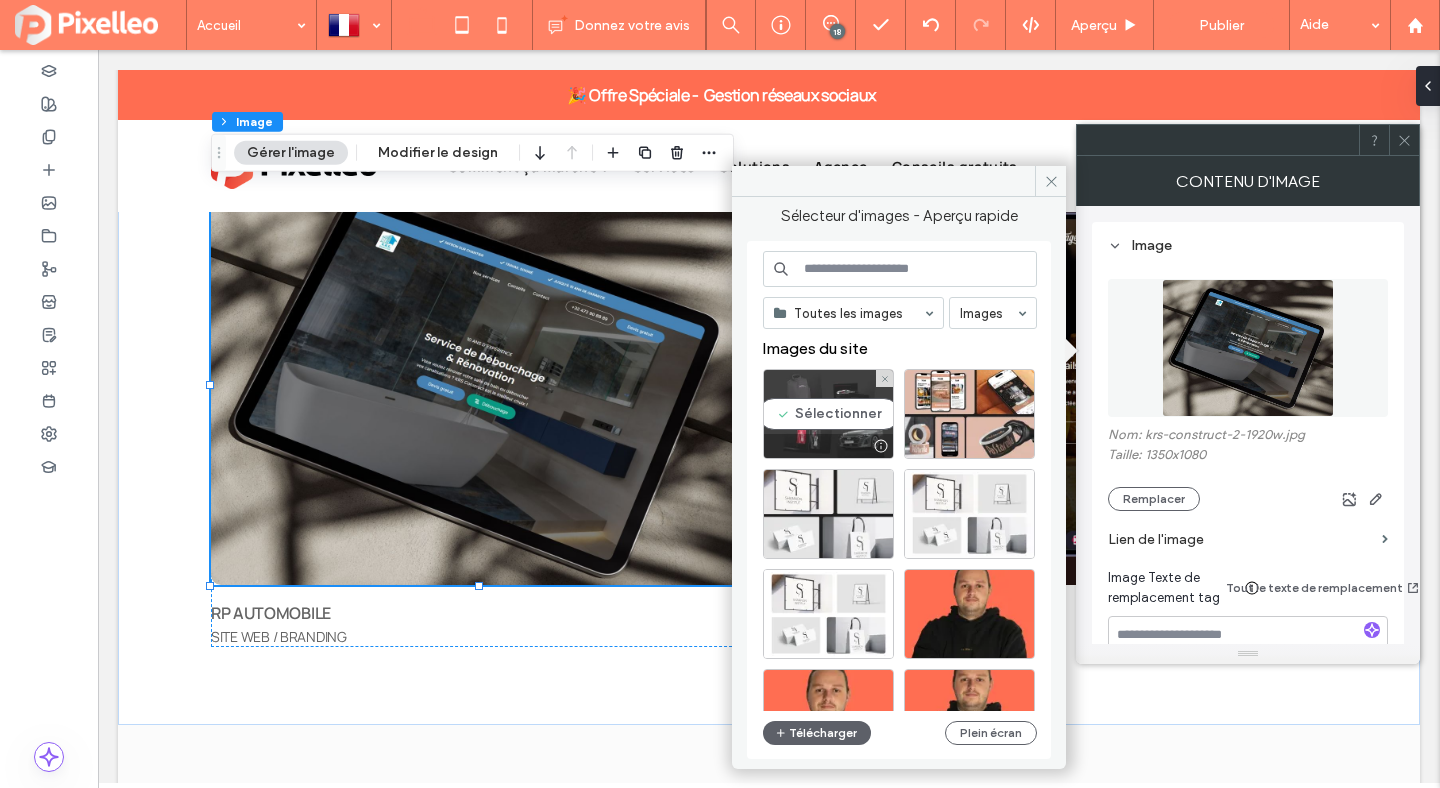
click at [846, 423] on div "Sélectionner" at bounding box center [828, 414] width 131 height 90
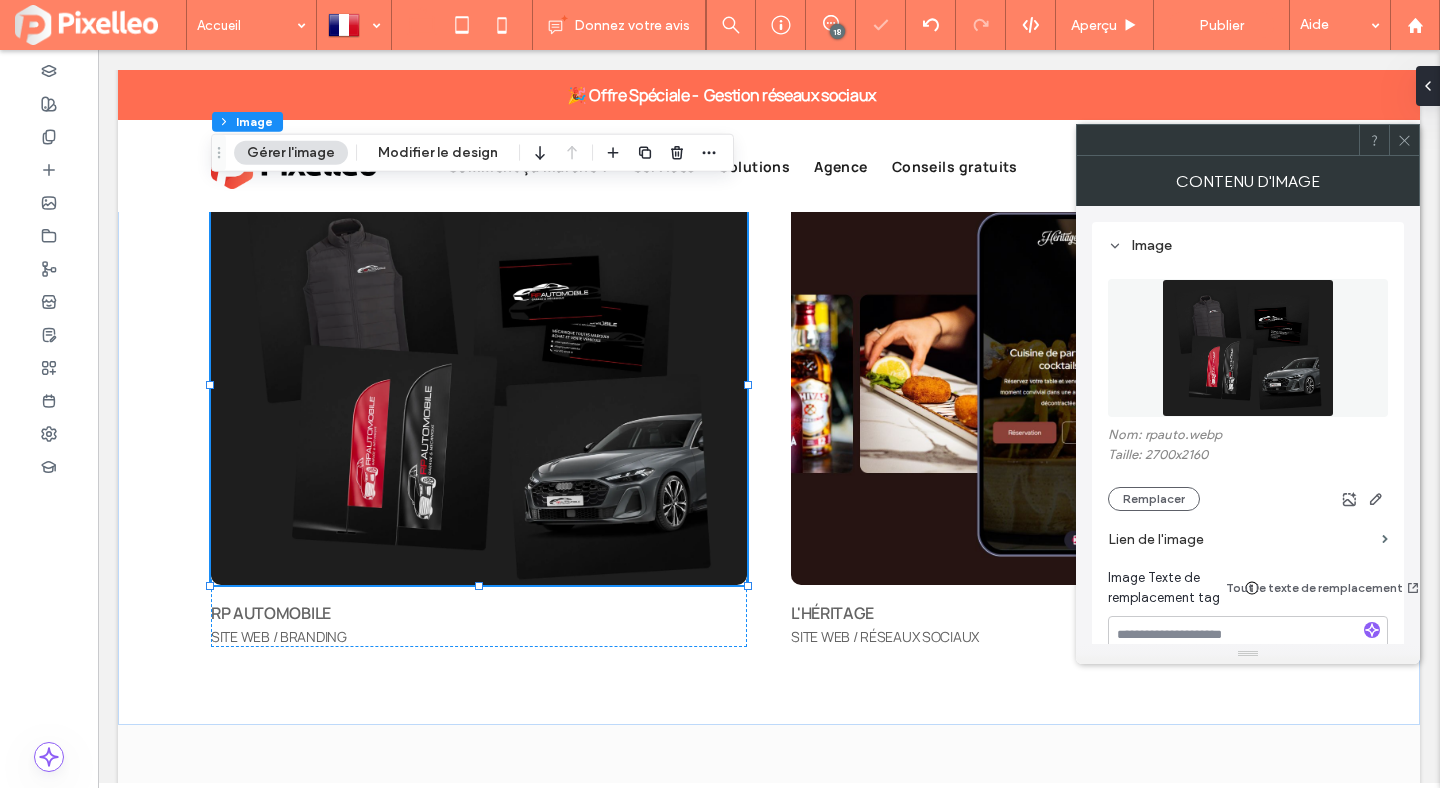
click at [1406, 133] on icon at bounding box center [1404, 140] width 15 height 15
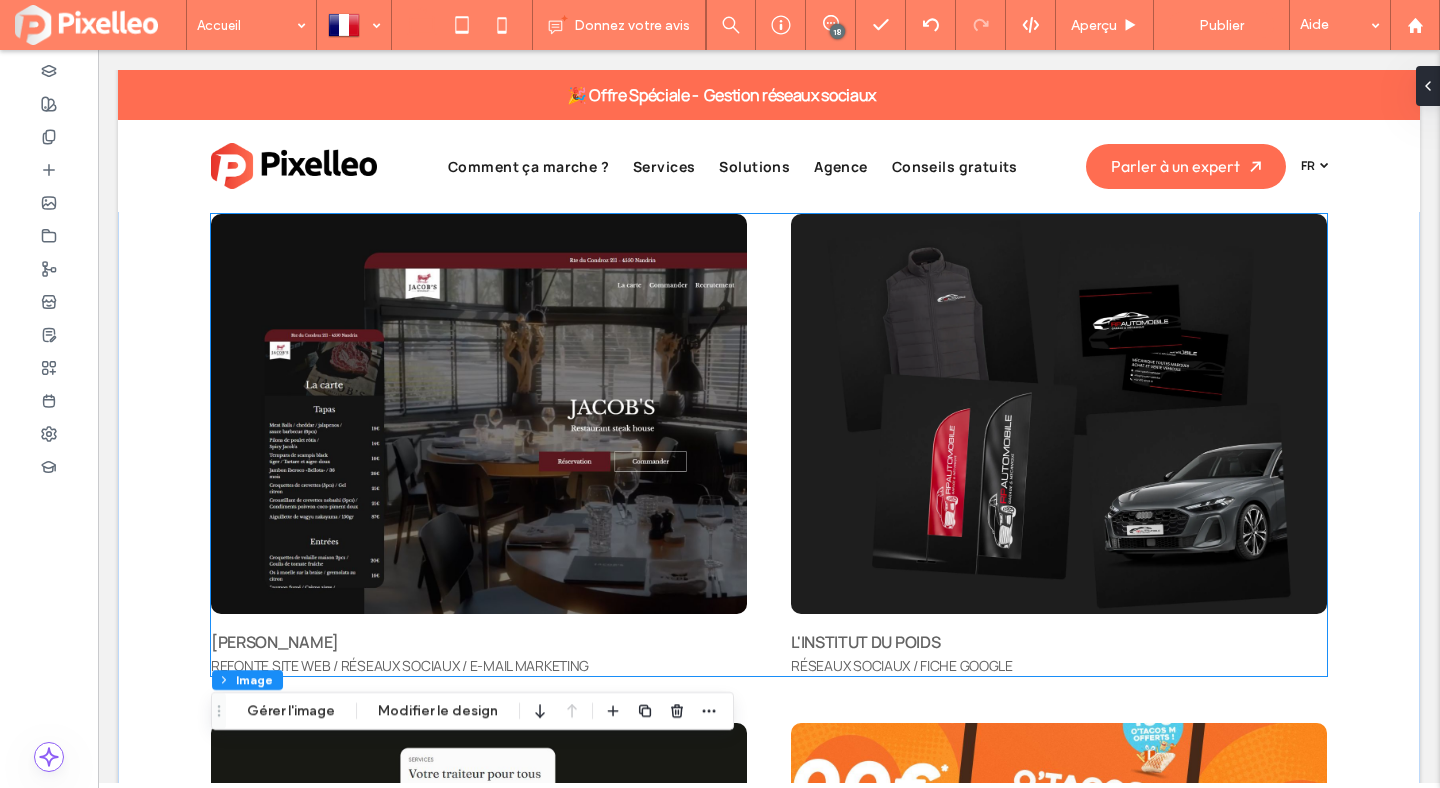
scroll to position [6167, 0]
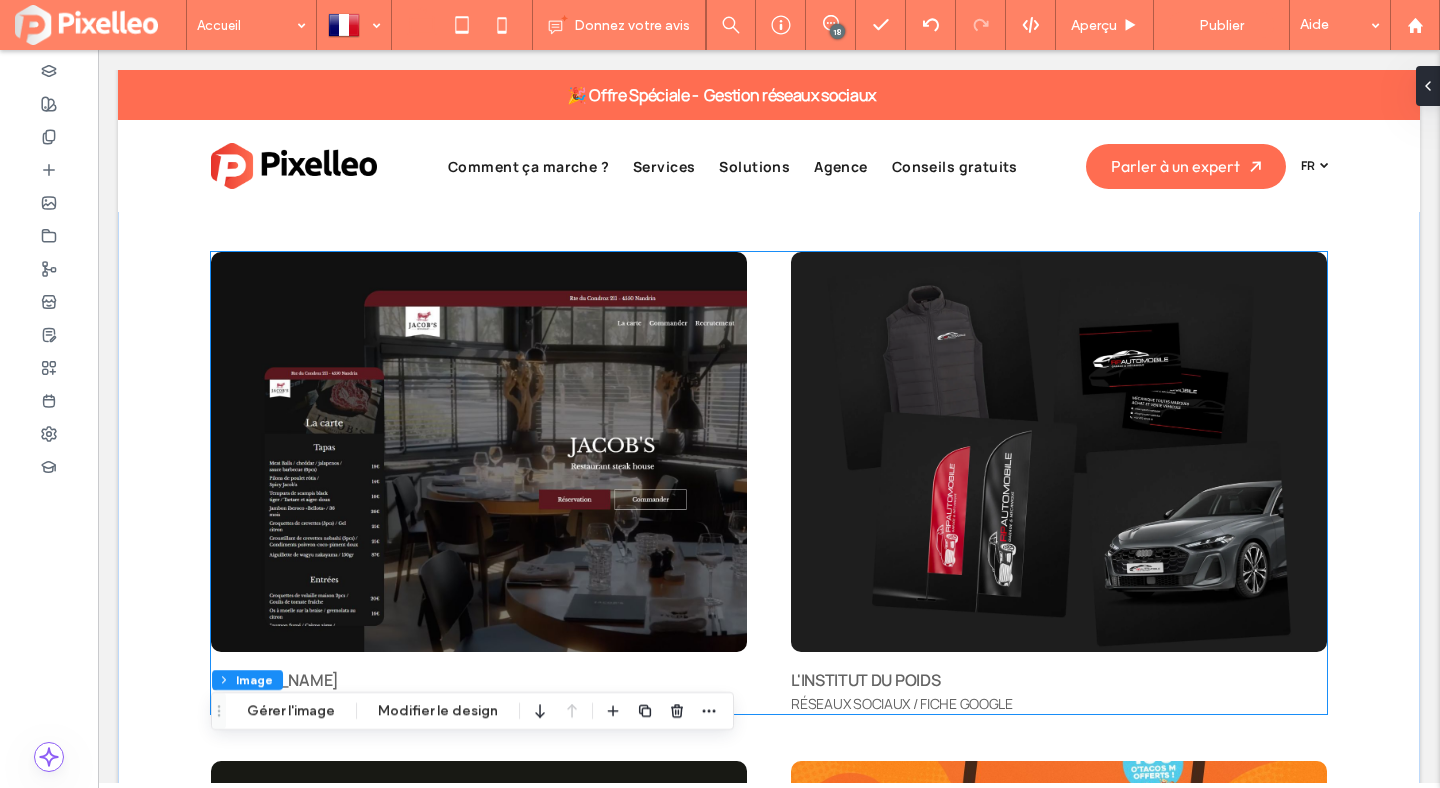
click at [961, 330] on img at bounding box center [1059, 452] width 536 height 400
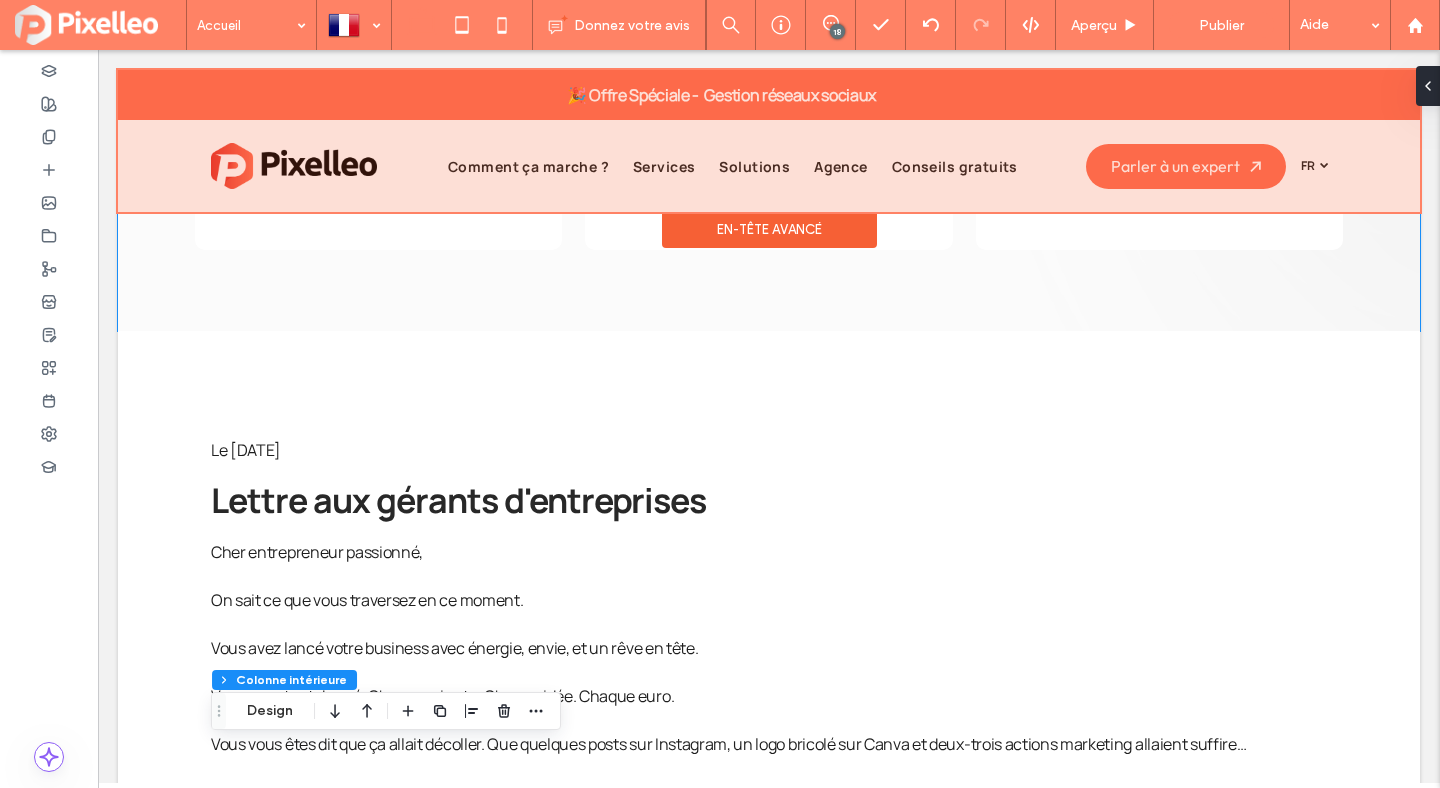
scroll to position [3131, 0]
